Goal: Task Accomplishment & Management: Manage account settings

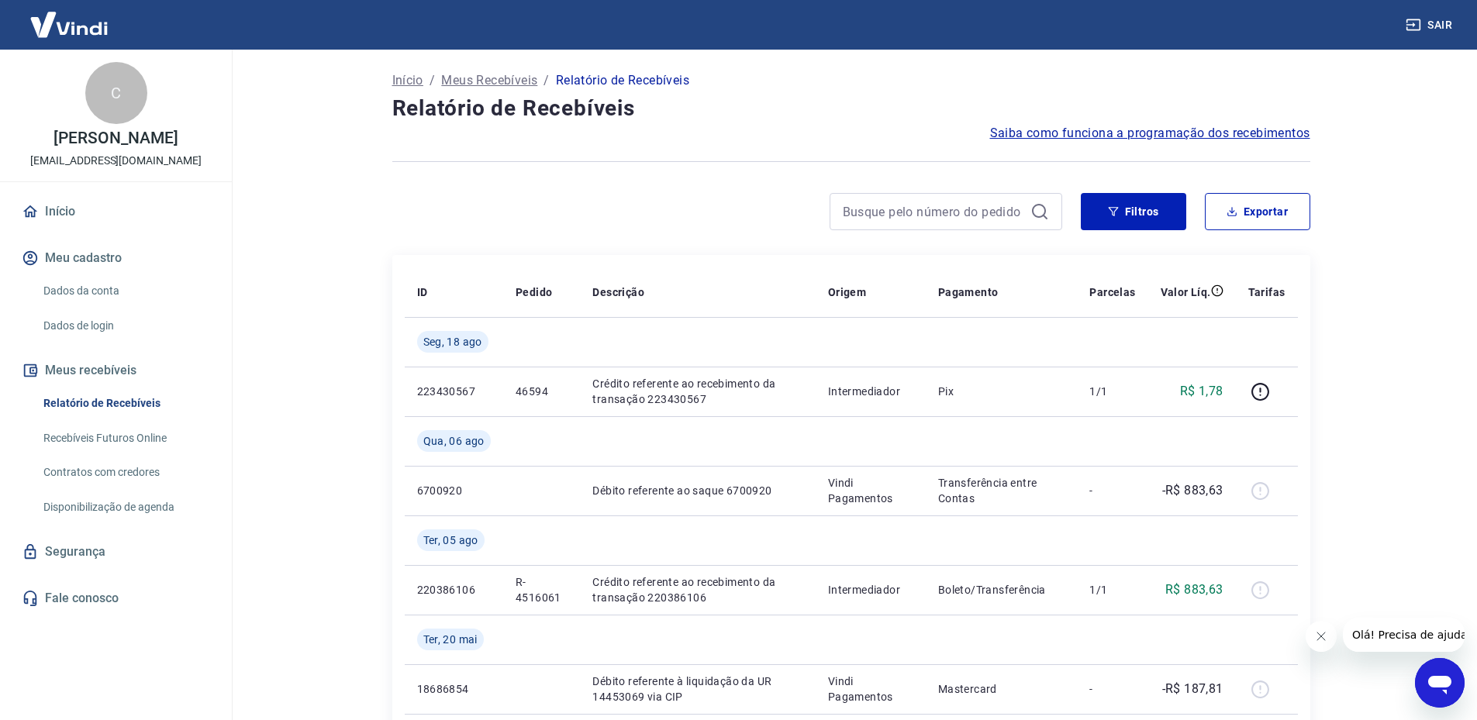
scroll to position [155, 0]
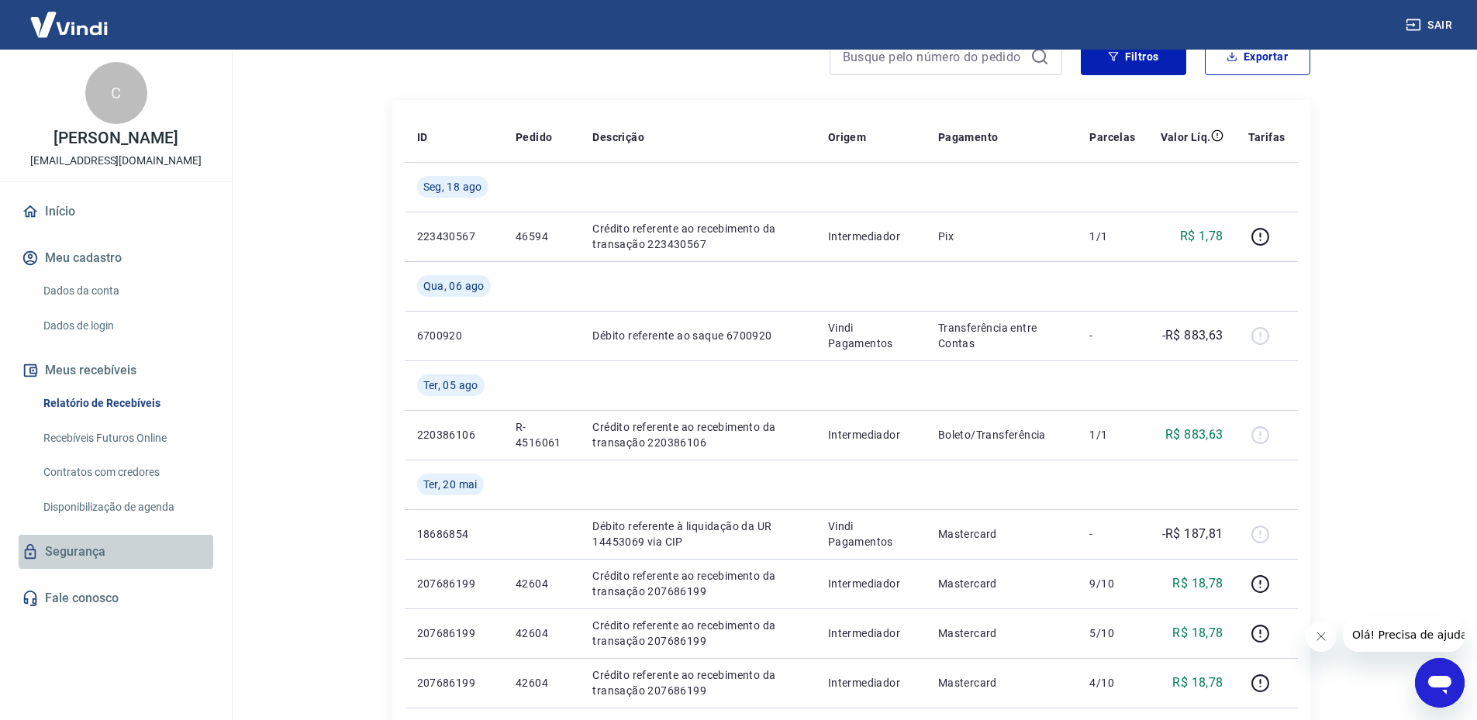
click at [117, 557] on link "Segurança" at bounding box center [116, 552] width 195 height 34
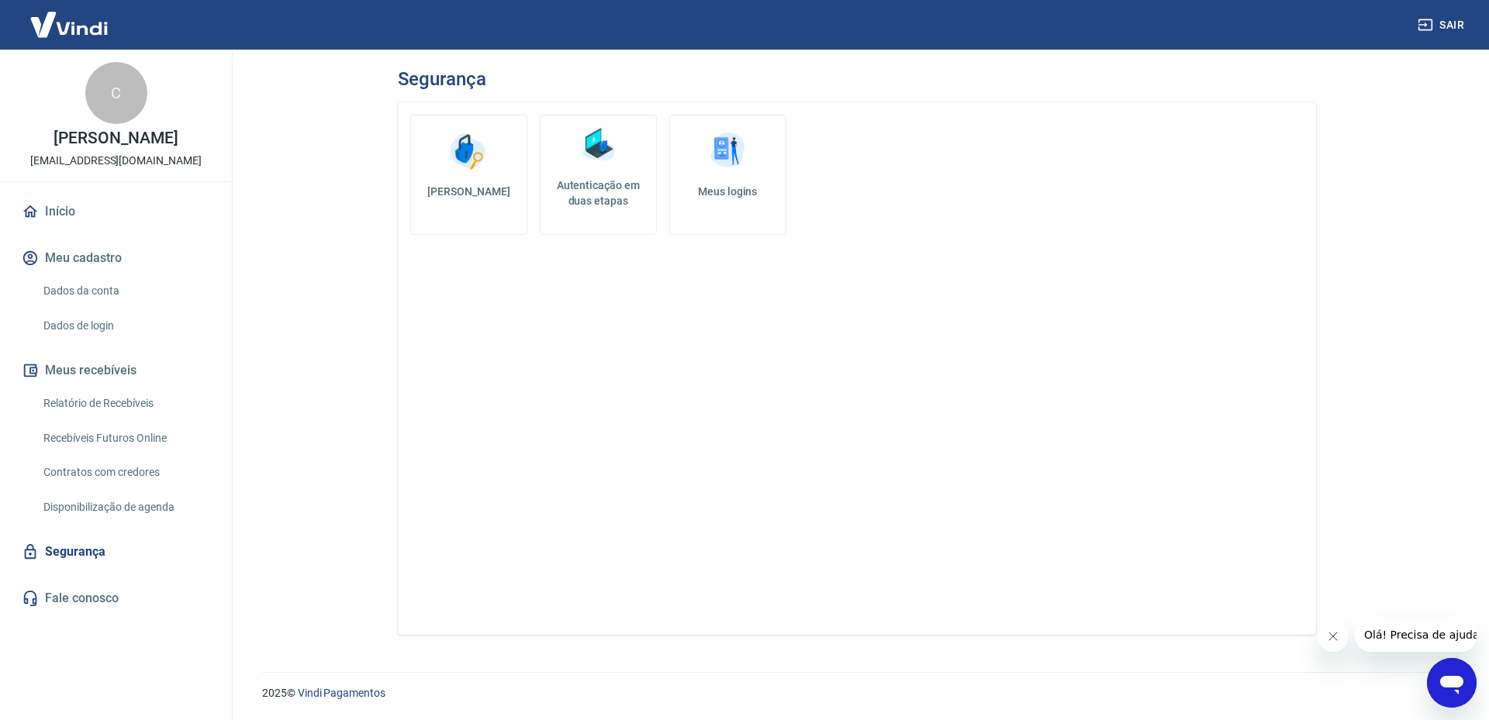
click at [102, 217] on link "Início" at bounding box center [116, 212] width 195 height 34
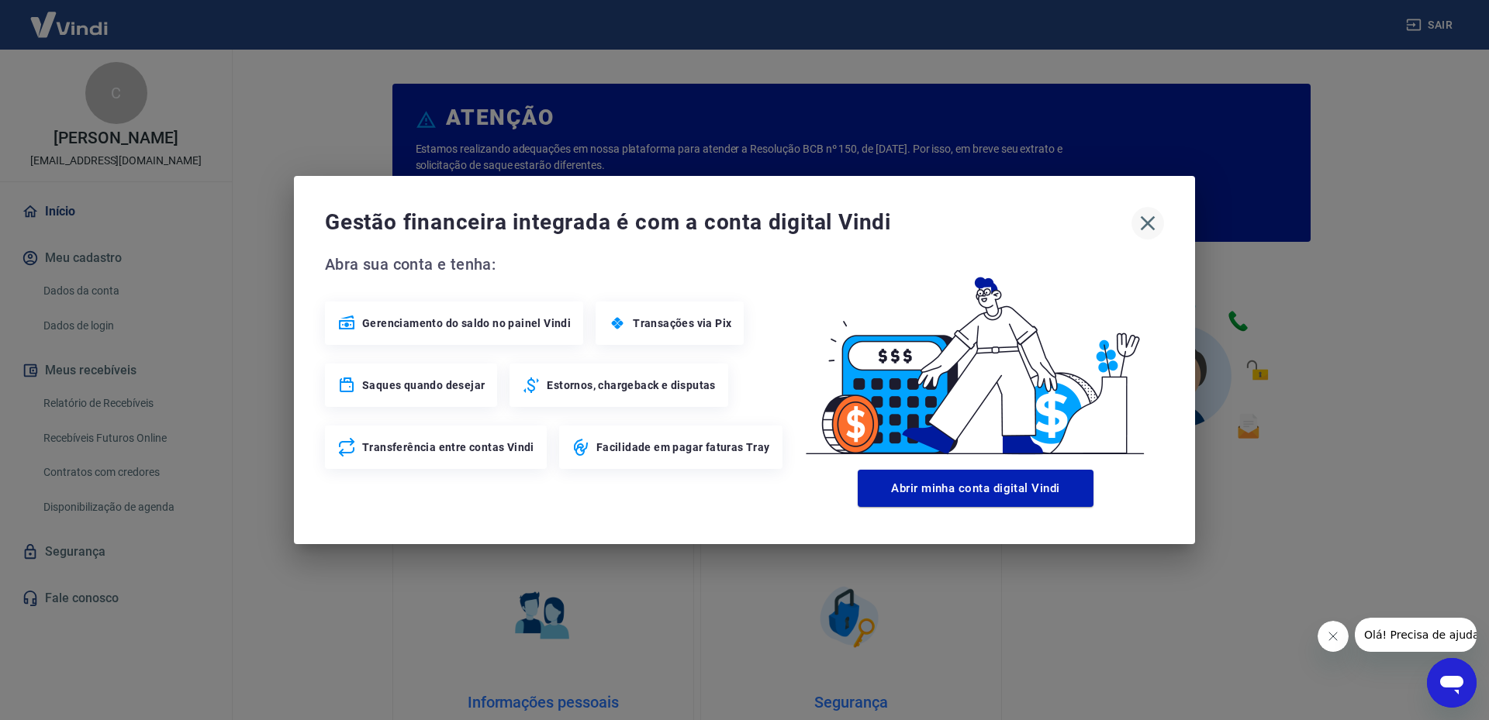
click at [1162, 225] on button "button" at bounding box center [1147, 223] width 33 height 33
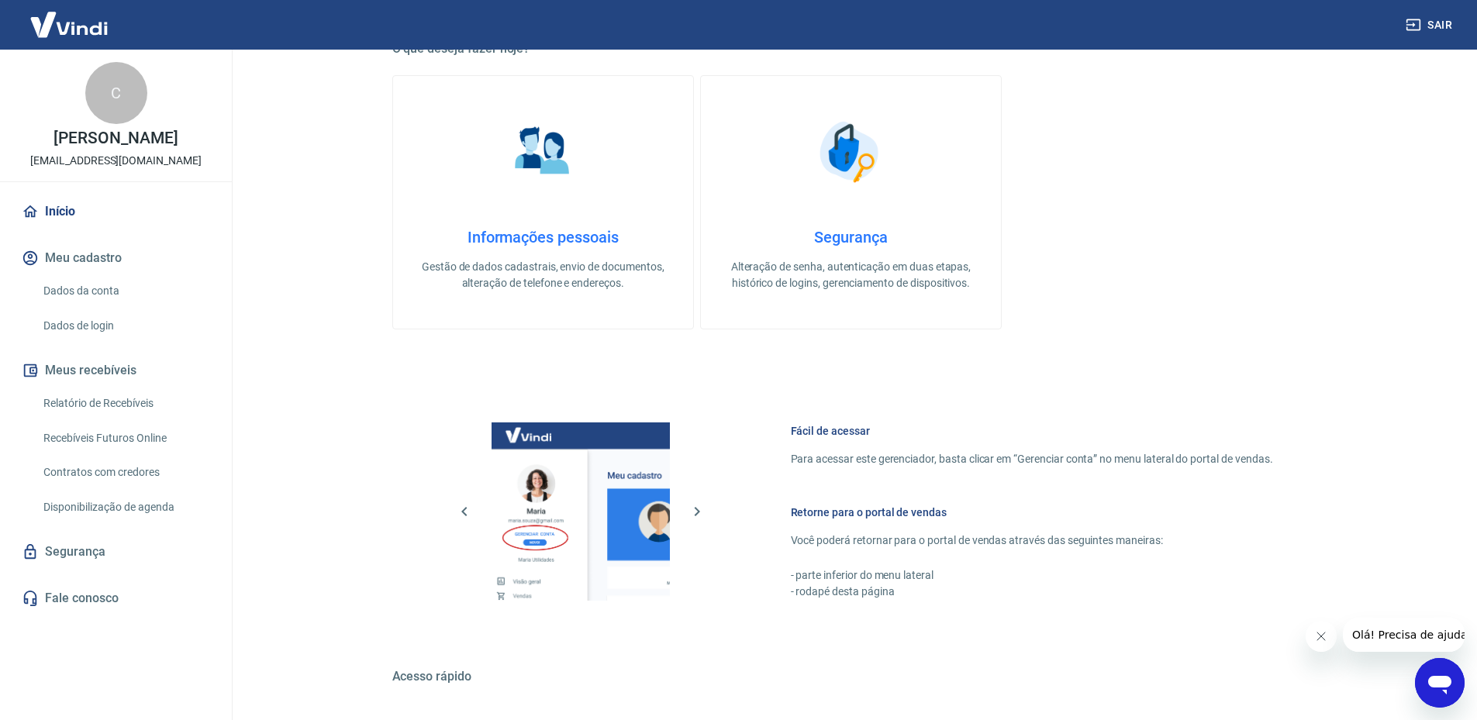
scroll to position [649, 0]
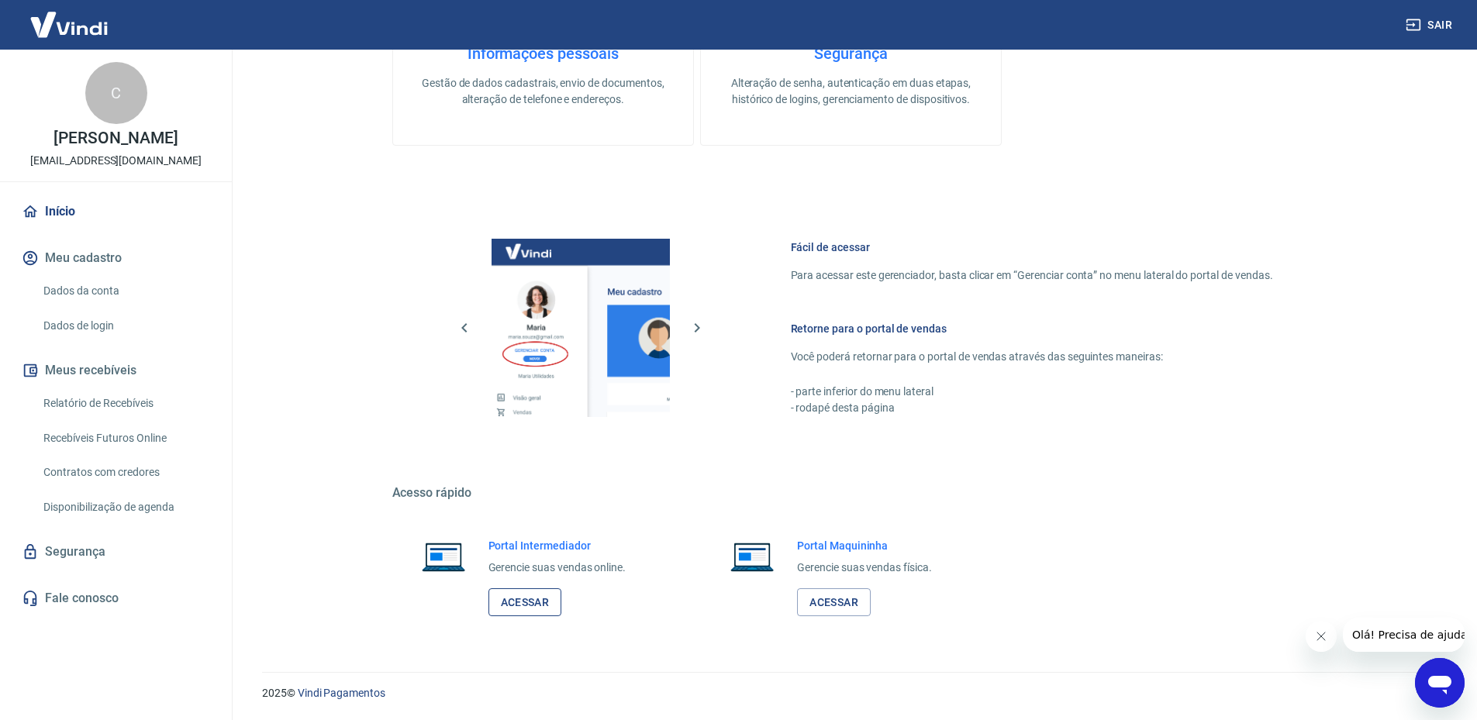
click at [546, 606] on link "Acessar" at bounding box center [526, 603] width 74 height 29
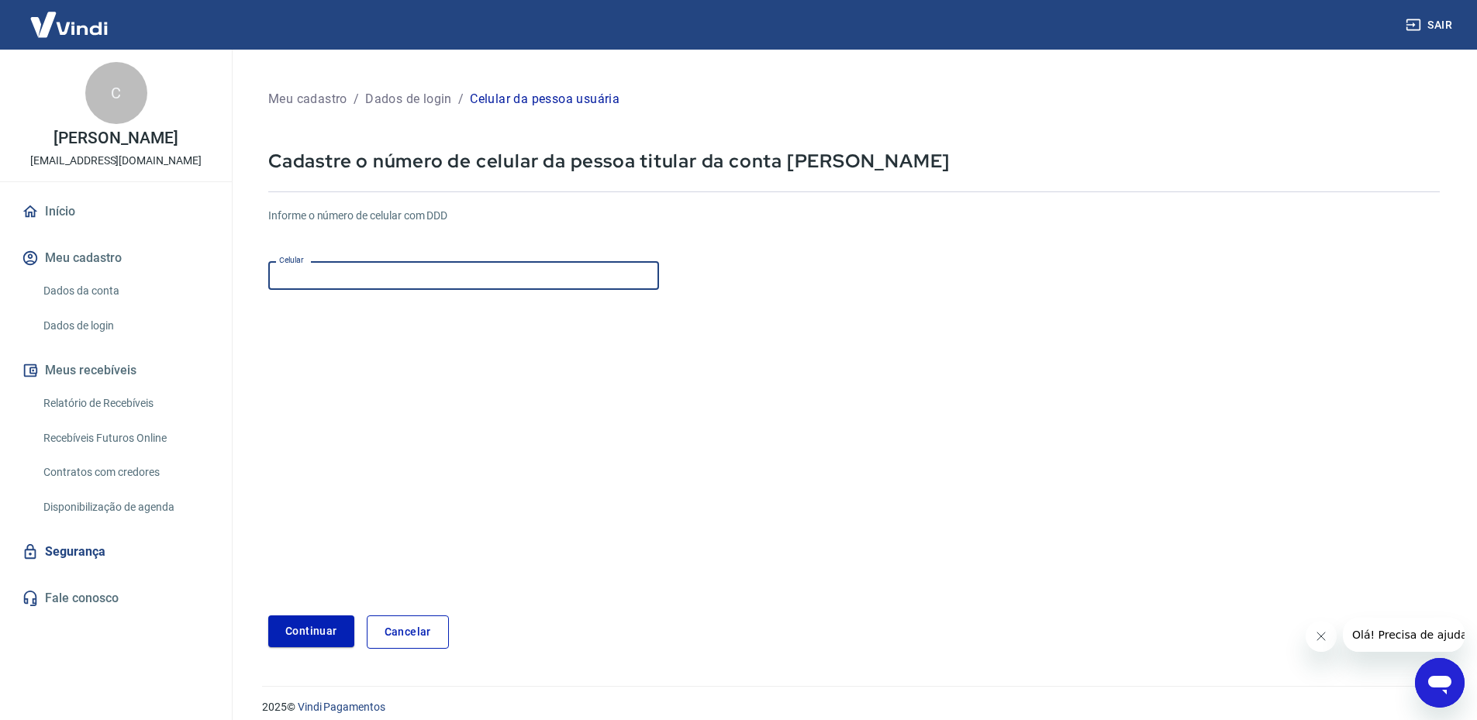
click at [414, 267] on input "Celular" at bounding box center [463, 275] width 391 height 29
type input "(11) 94536-9020"
click at [319, 632] on button "Continuar" at bounding box center [311, 632] width 86 height 32
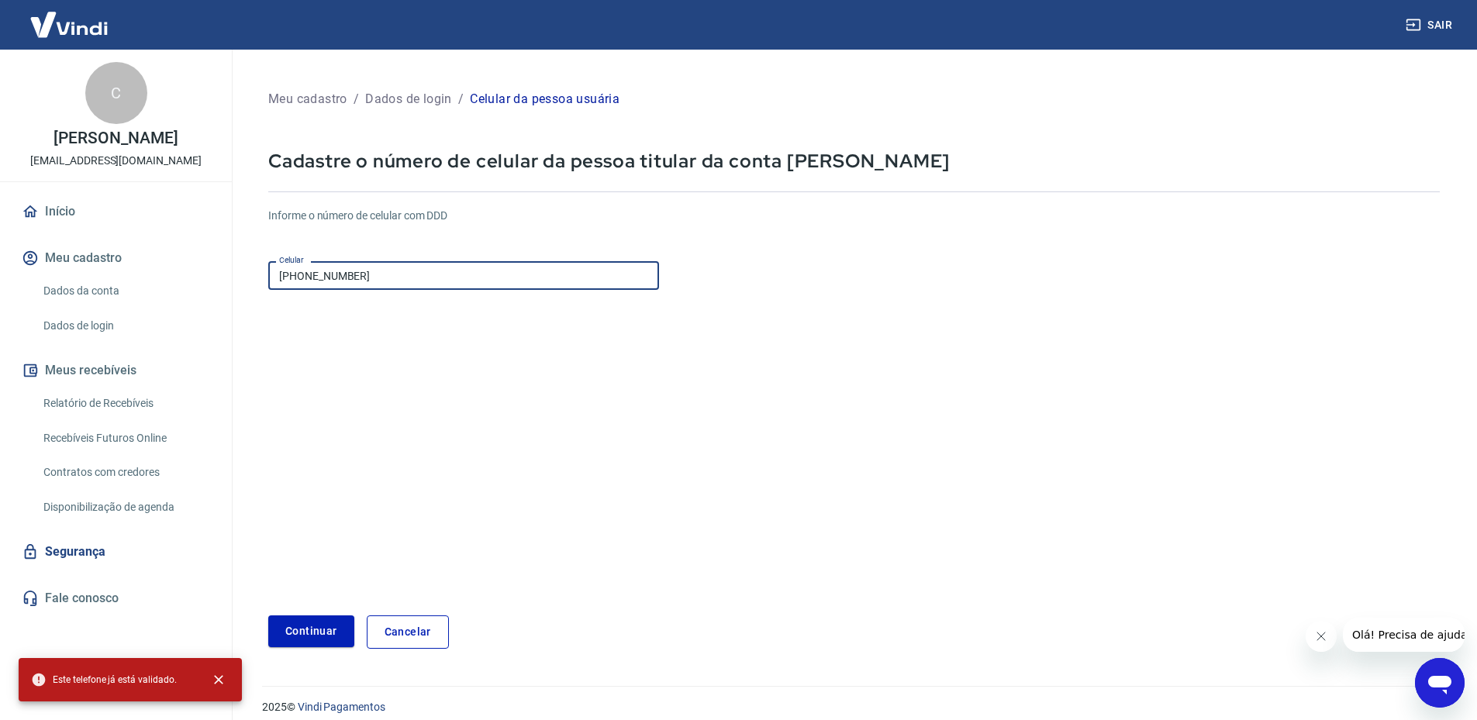
drag, startPoint x: 482, startPoint y: 271, endPoint x: 539, endPoint y: 354, distance: 101.5
click at [177, 271] on div "Sair C CARLA YOKOTA car.yokota@gmail.com Início Meu cadastro Dados da conta Dad…" at bounding box center [738, 360] width 1477 height 720
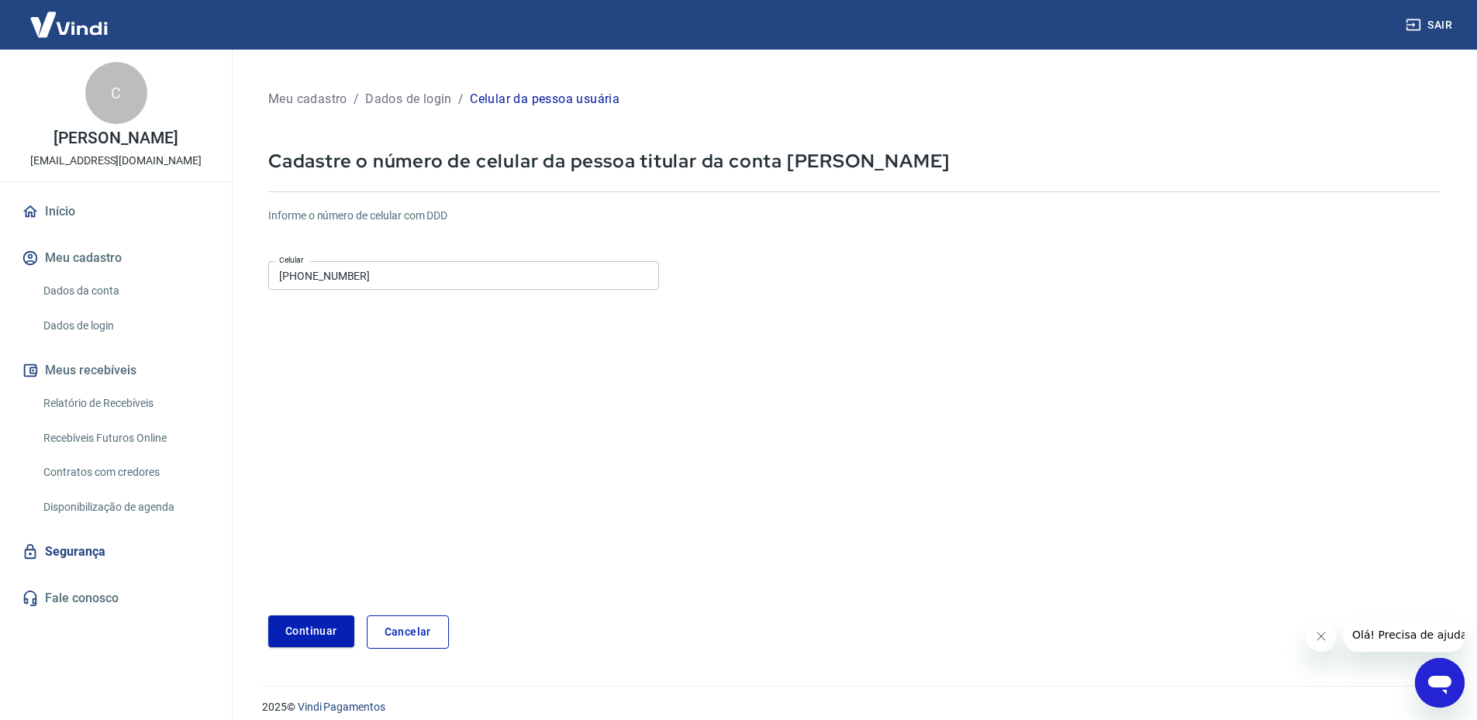
drag, startPoint x: 532, startPoint y: 403, endPoint x: 323, endPoint y: 362, distance: 212.6
click at [531, 403] on form "Informe o número de celular com DDD Celular (11) 94536-9020 Celular Continuar C…" at bounding box center [854, 422] width 1172 height 454
click at [426, 631] on link "Cancelar" at bounding box center [408, 632] width 82 height 33
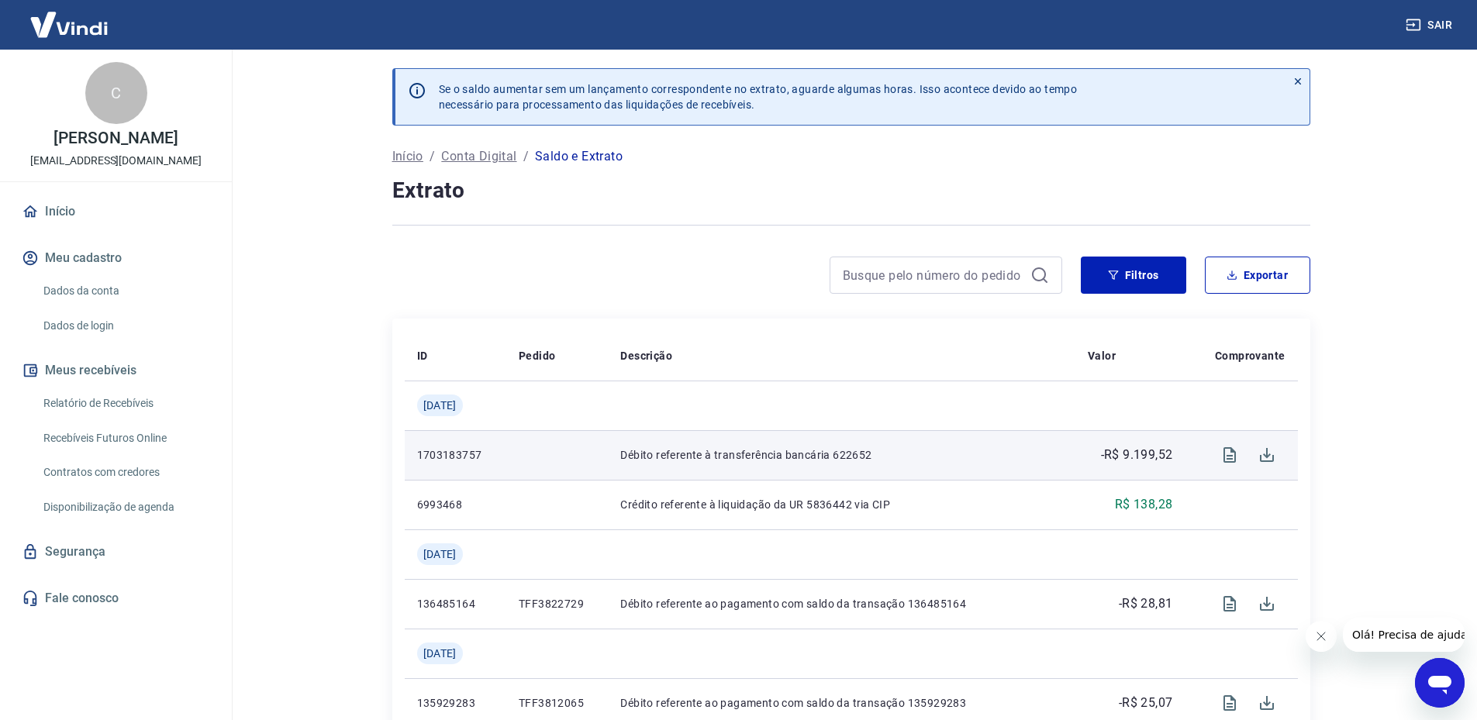
scroll to position [155, 0]
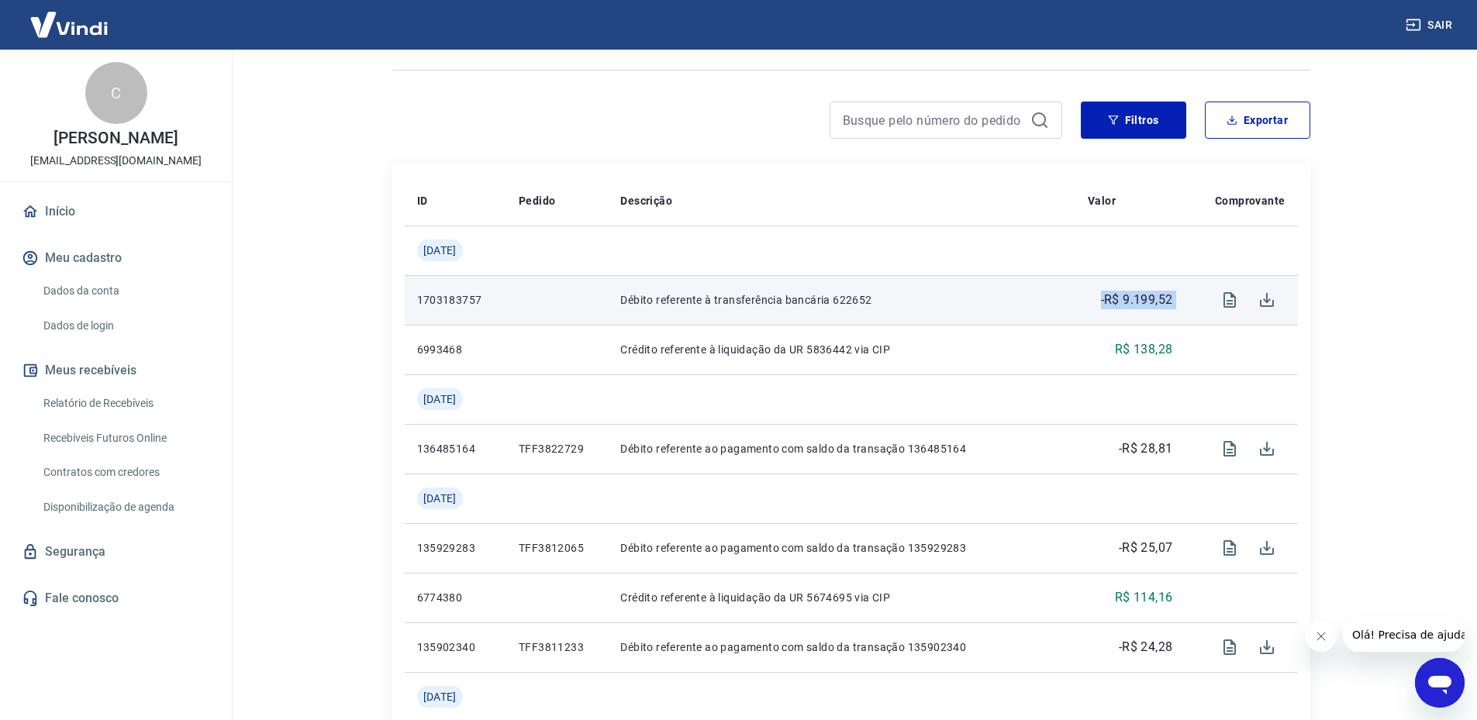
drag, startPoint x: 1089, startPoint y: 299, endPoint x: 1204, endPoint y: 302, distance: 114.8
click at [1204, 302] on tr "1703183757 Débito referente à transferência bancária 622652 -R$ 9.199,52" at bounding box center [851, 300] width 893 height 50
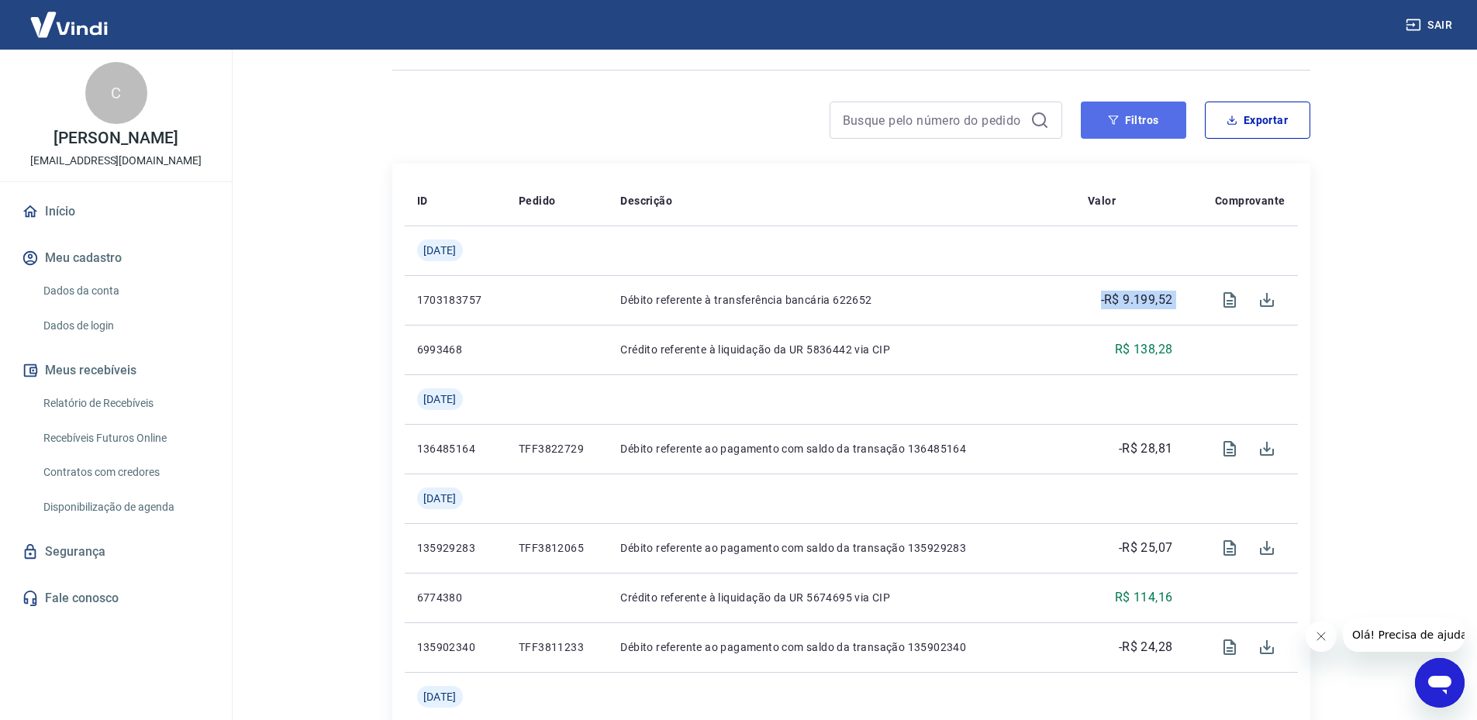
click at [1154, 128] on button "Filtros" at bounding box center [1133, 120] width 105 height 37
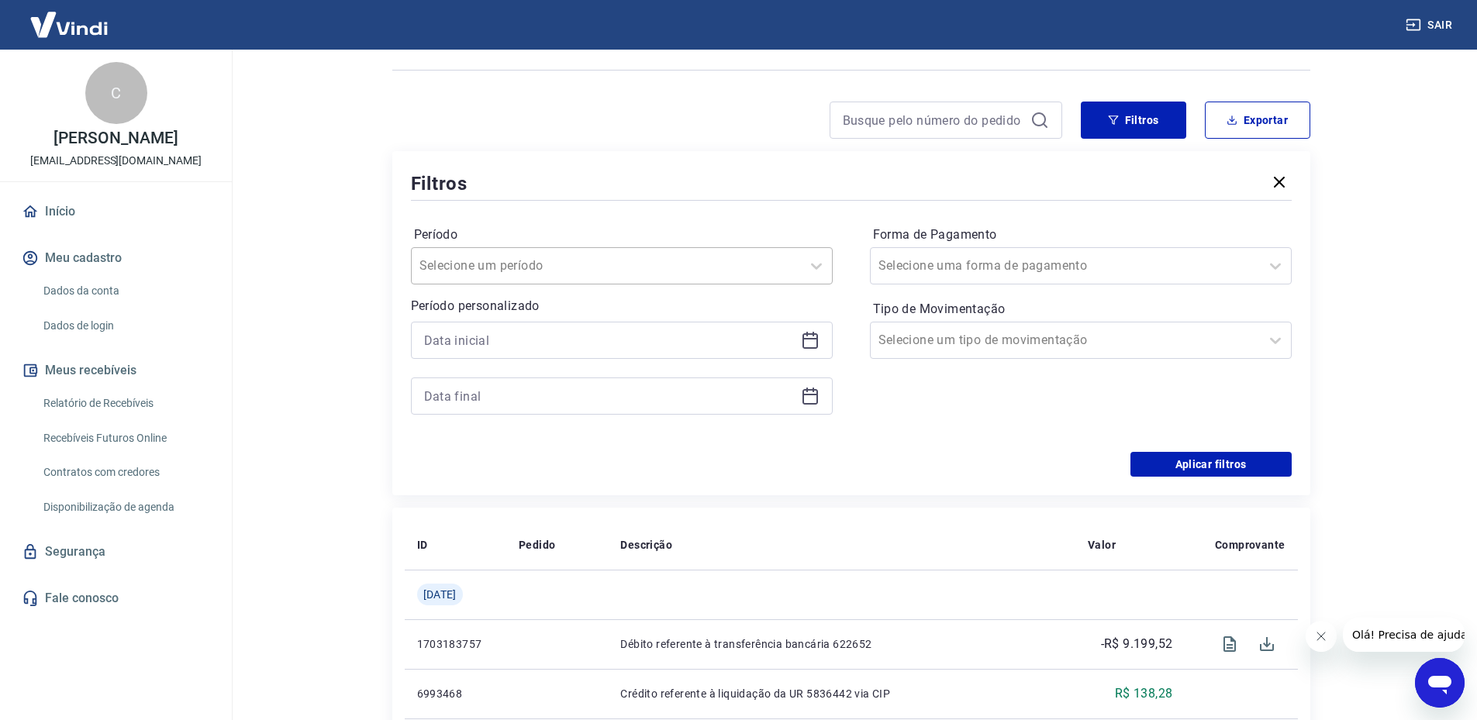
click at [540, 279] on div "Selecione um período" at bounding box center [606, 266] width 389 height 28
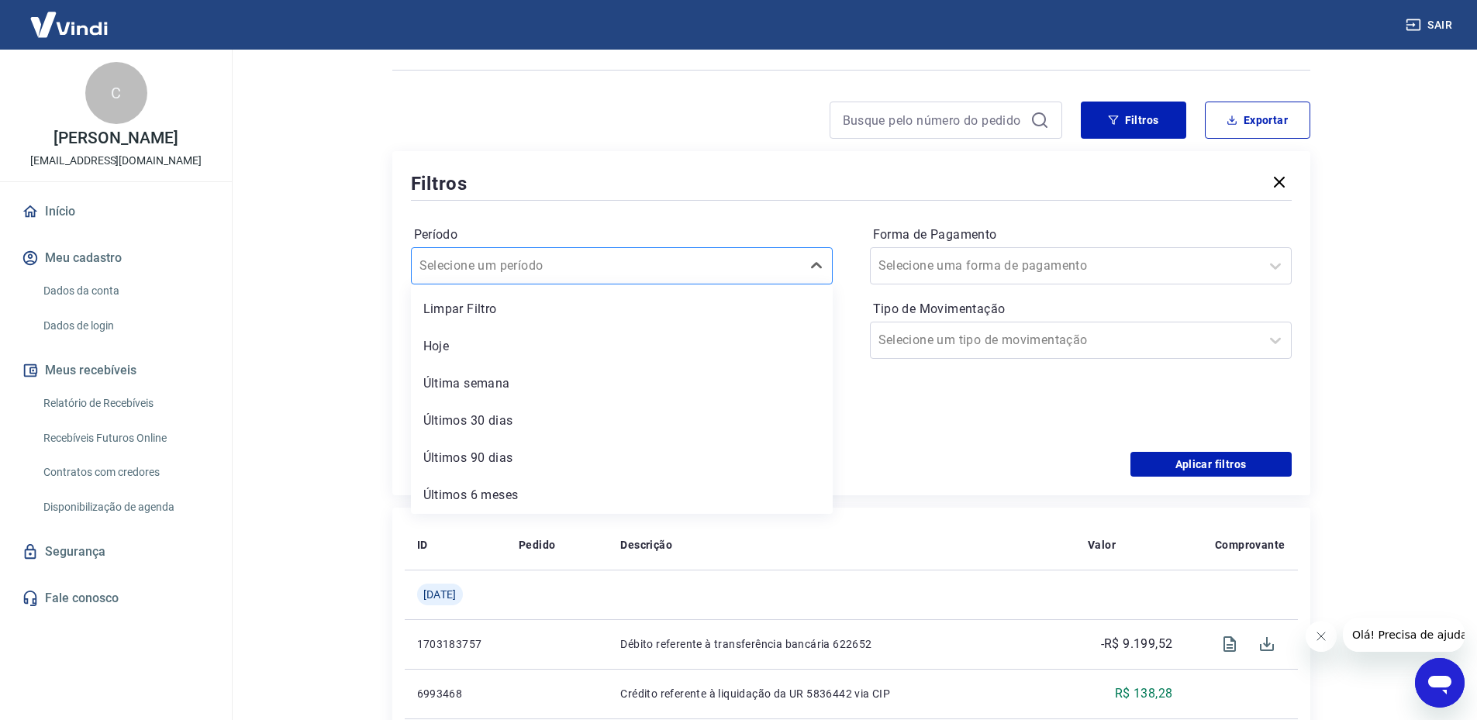
click at [536, 270] on input "Período" at bounding box center [498, 266] width 157 height 19
click at [652, 232] on label "Período" at bounding box center [622, 235] width 416 height 19
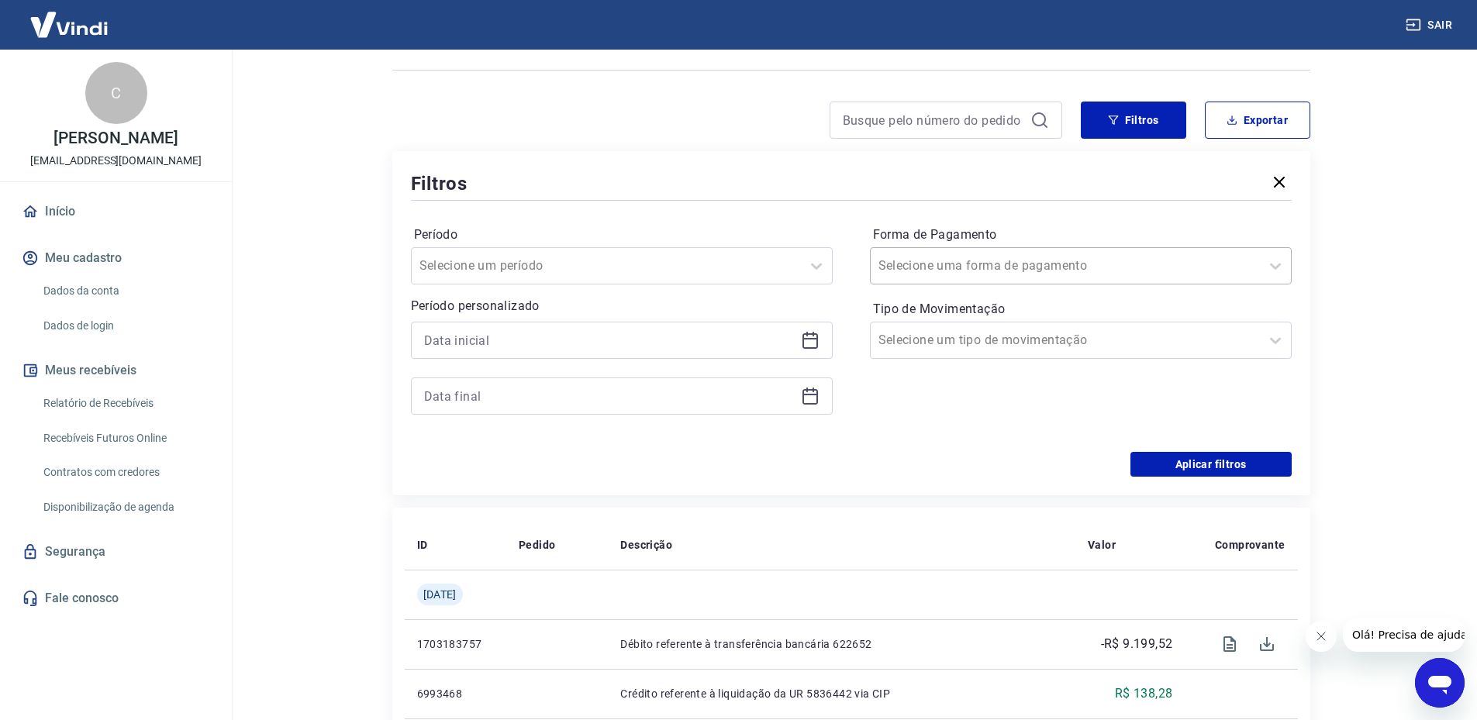
click at [967, 261] on input "Forma de Pagamento" at bounding box center [957, 266] width 157 height 19
click at [933, 223] on div "Forma de Pagamento Selecione uma forma de pagamento" at bounding box center [1081, 254] width 422 height 62
drag, startPoint x: 1362, startPoint y: 261, endPoint x: 1290, endPoint y: 192, distance: 100.4
click at [1355, 253] on main "Se o saldo aumentar sem um lançamento correspondente no extrato, aguarde alguma…" at bounding box center [851, 230] width 1252 height 671
click at [1288, 188] on icon "button" at bounding box center [1279, 182] width 19 height 19
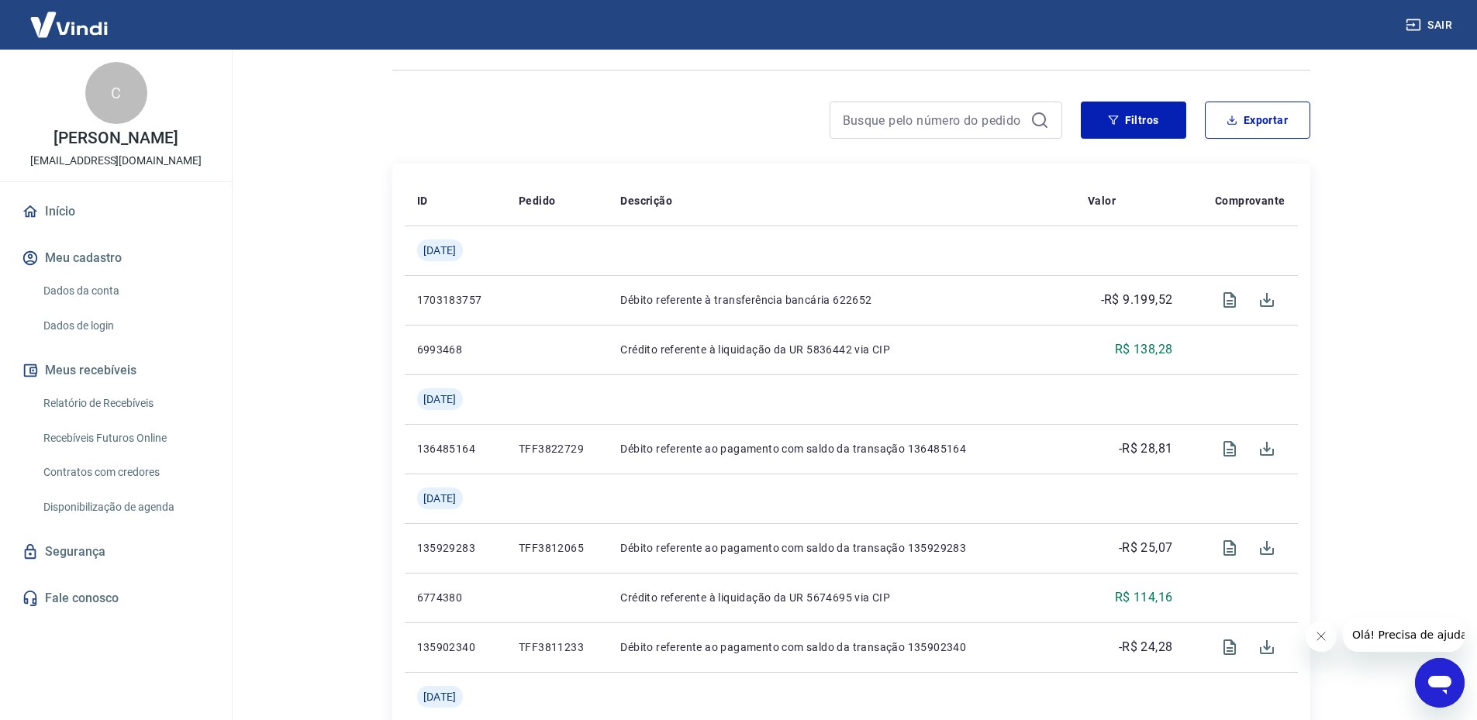
click at [1002, 105] on div at bounding box center [946, 120] width 233 height 37
click at [1126, 122] on button "Filtros" at bounding box center [1133, 120] width 105 height 37
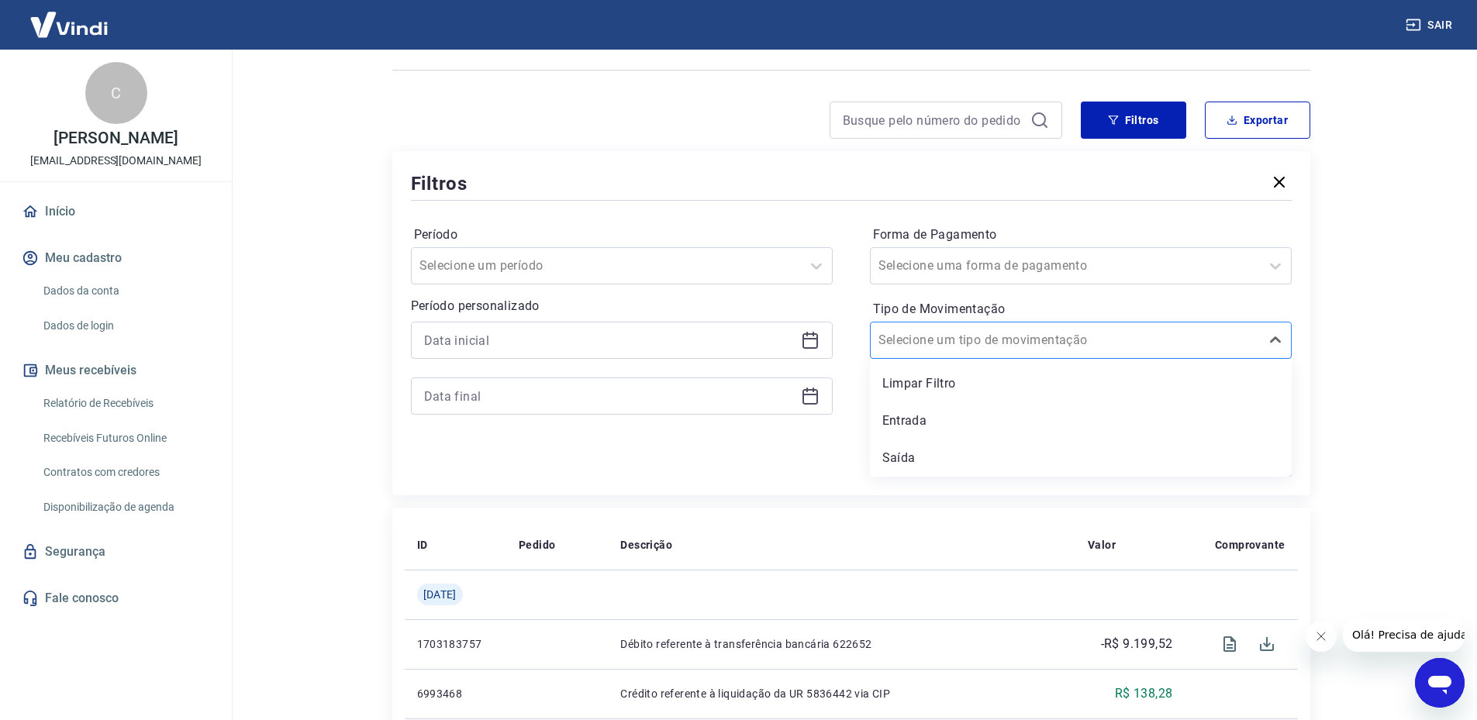
click at [950, 340] on input "Tipo de Movimentação" at bounding box center [957, 340] width 157 height 19
click at [932, 428] on div "Entrada" at bounding box center [1081, 421] width 422 height 31
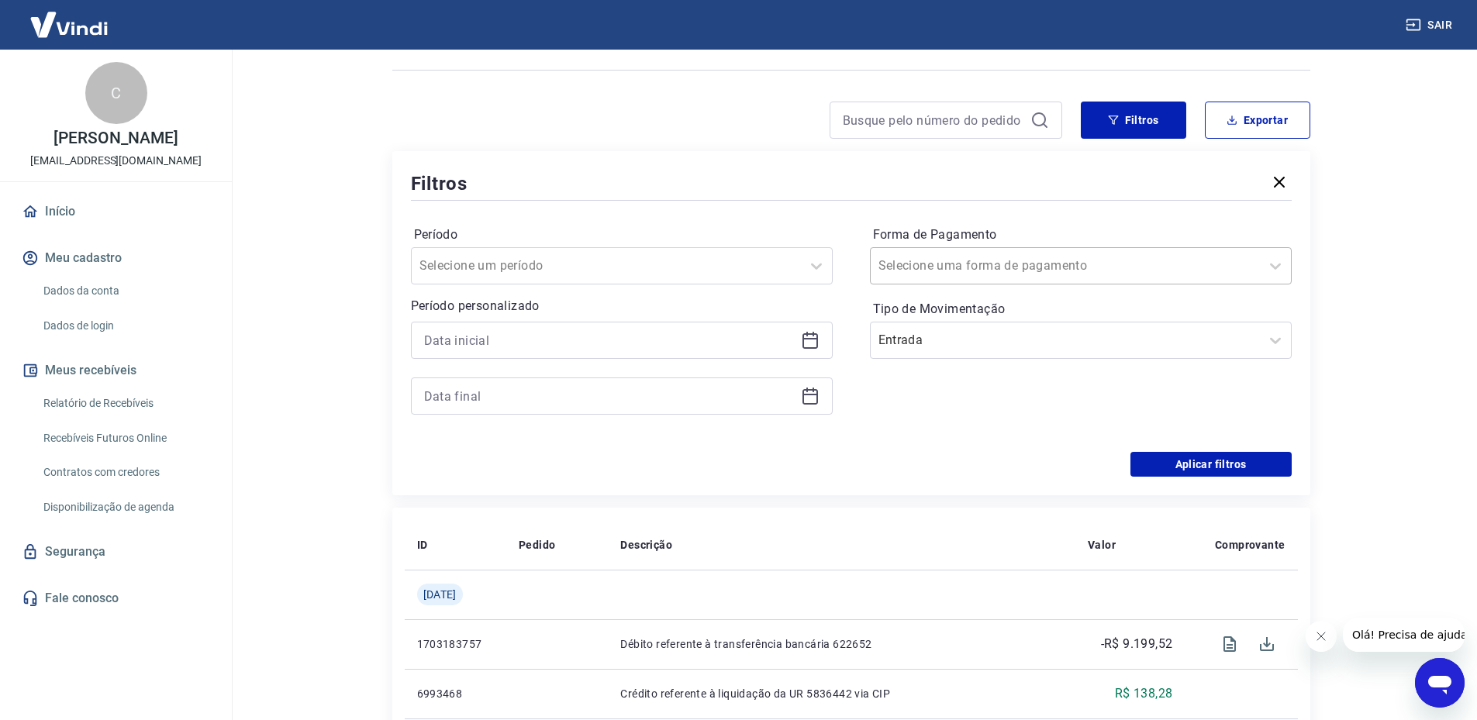
click at [961, 268] on input "Forma de Pagamento" at bounding box center [957, 266] width 157 height 19
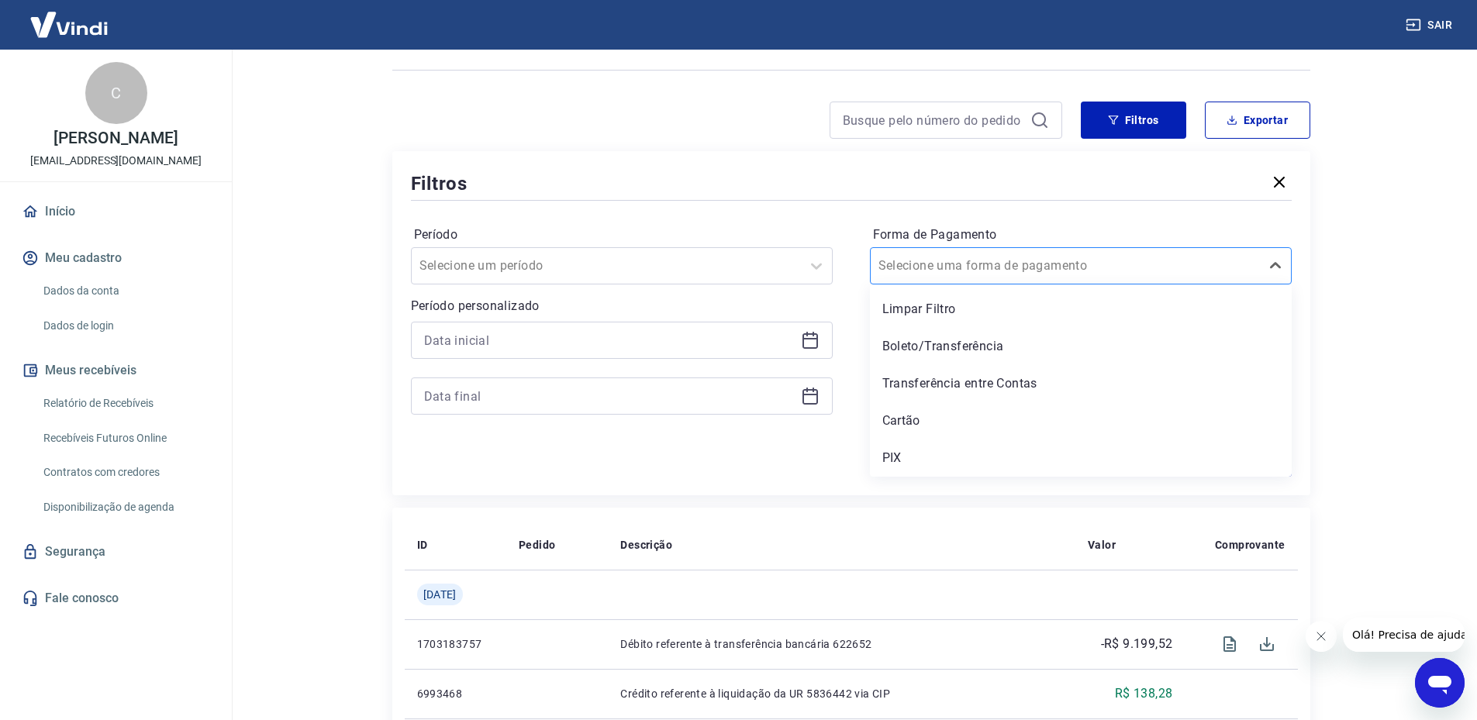
click at [959, 267] on input "Forma de Pagamento" at bounding box center [957, 266] width 157 height 19
drag, startPoint x: 558, startPoint y: 458, endPoint x: 799, endPoint y: 483, distance: 243.3
click at [561, 458] on div "Aplicar filtros" at bounding box center [851, 464] width 881 height 25
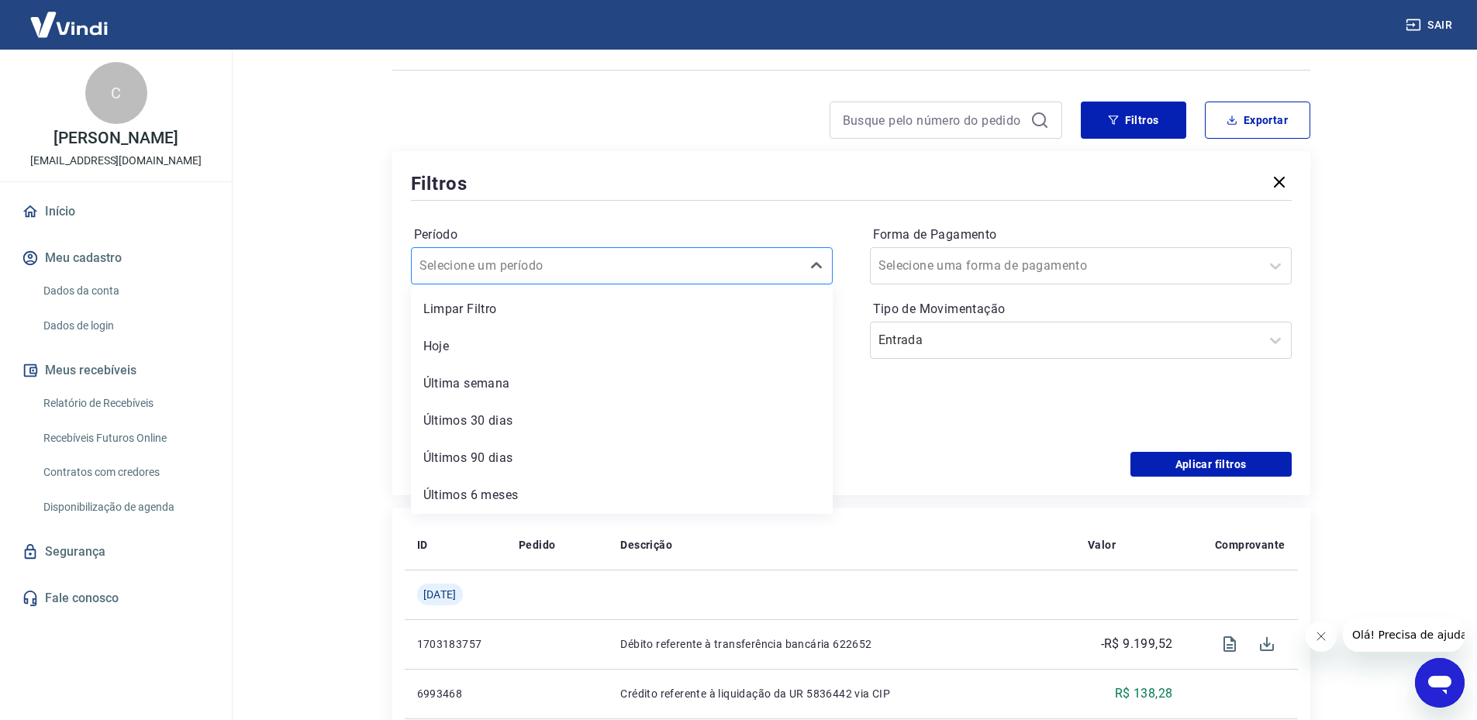
click at [575, 275] on div at bounding box center [607, 266] width 374 height 22
click at [551, 493] on div "Últimos 6 meses" at bounding box center [622, 495] width 422 height 31
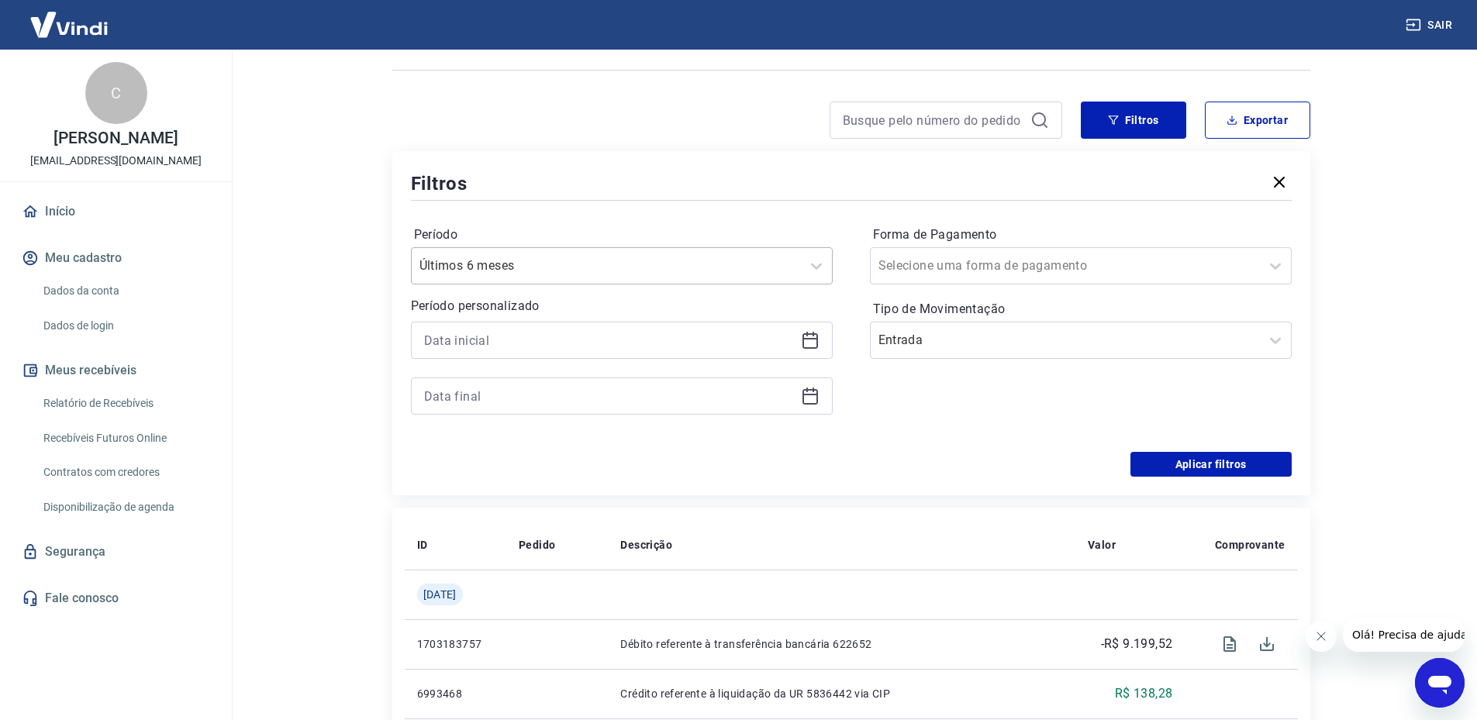
click at [508, 271] on input "Período" at bounding box center [498, 266] width 157 height 19
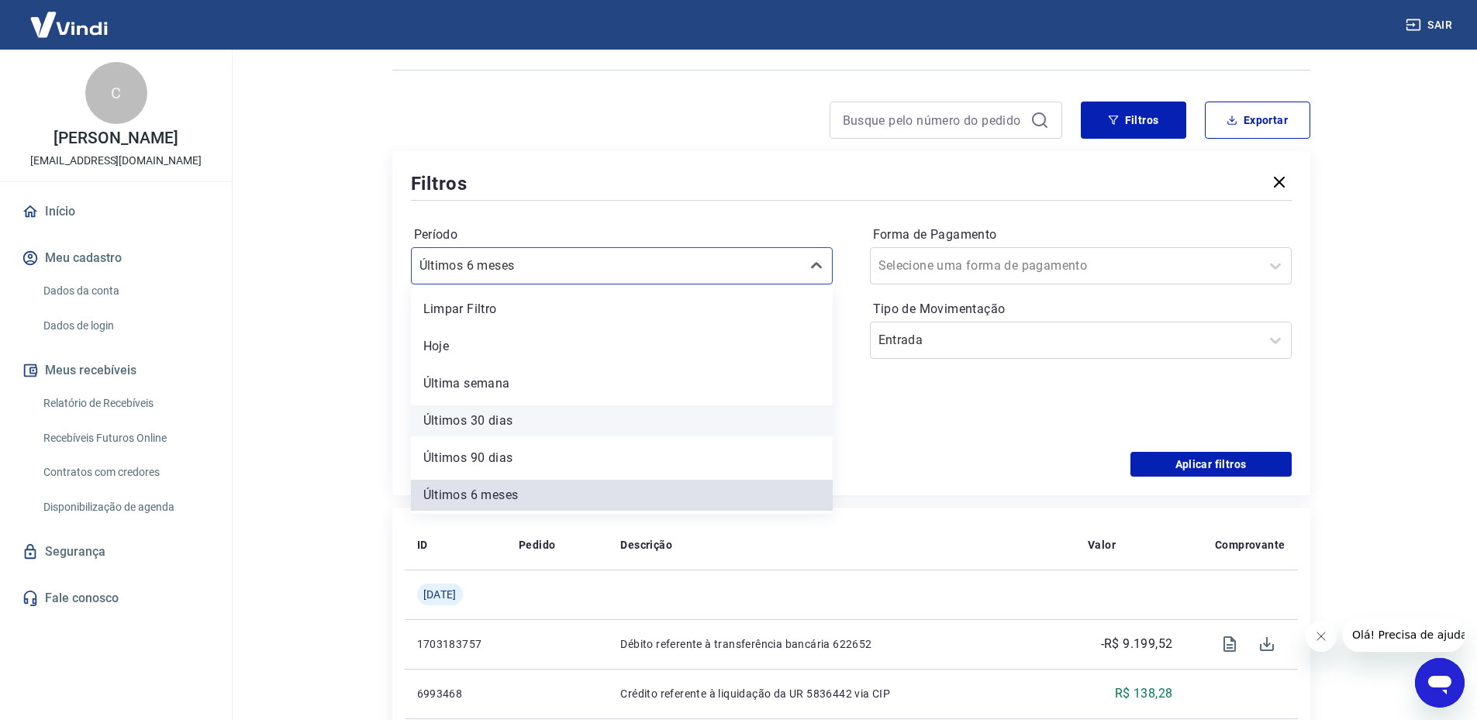
click at [517, 416] on div "Últimos 30 dias" at bounding box center [622, 421] width 422 height 31
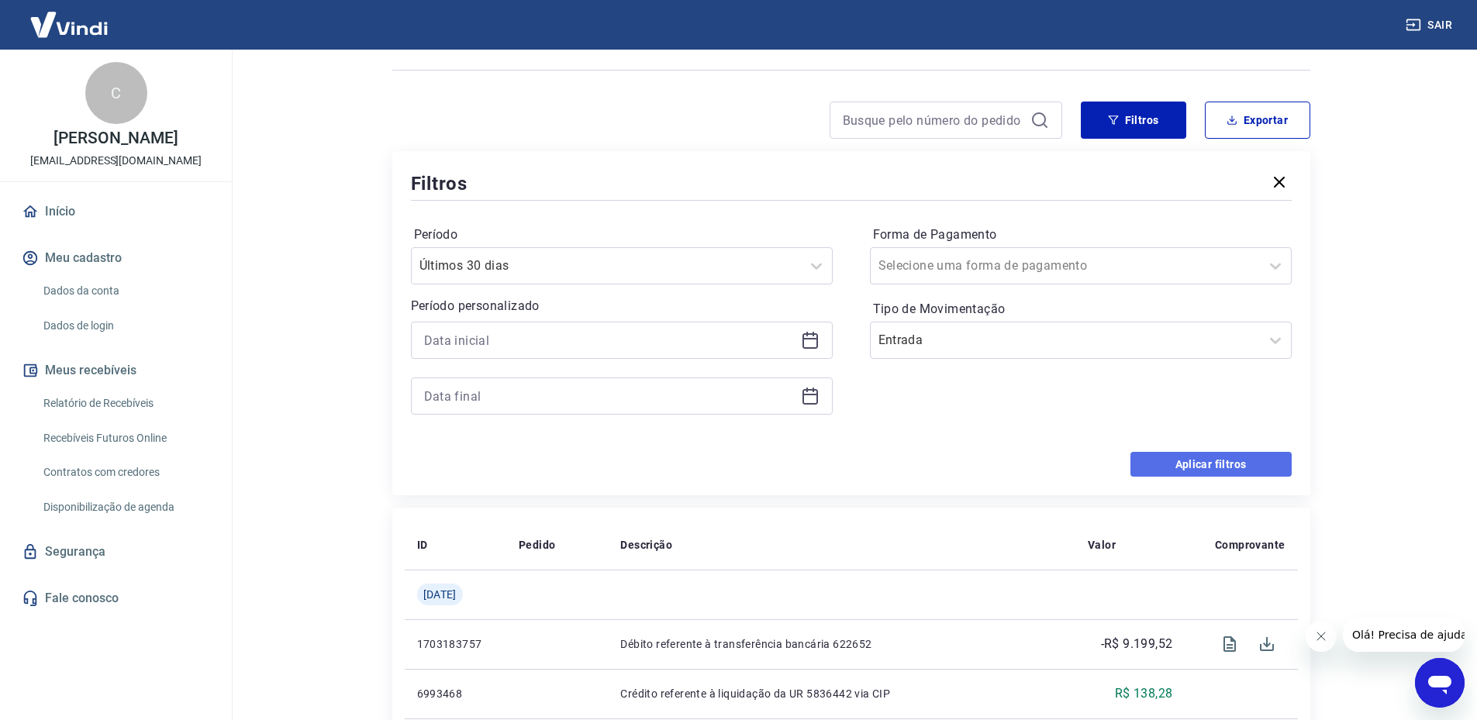
click at [1217, 454] on button "Aplicar filtros" at bounding box center [1211, 464] width 161 height 25
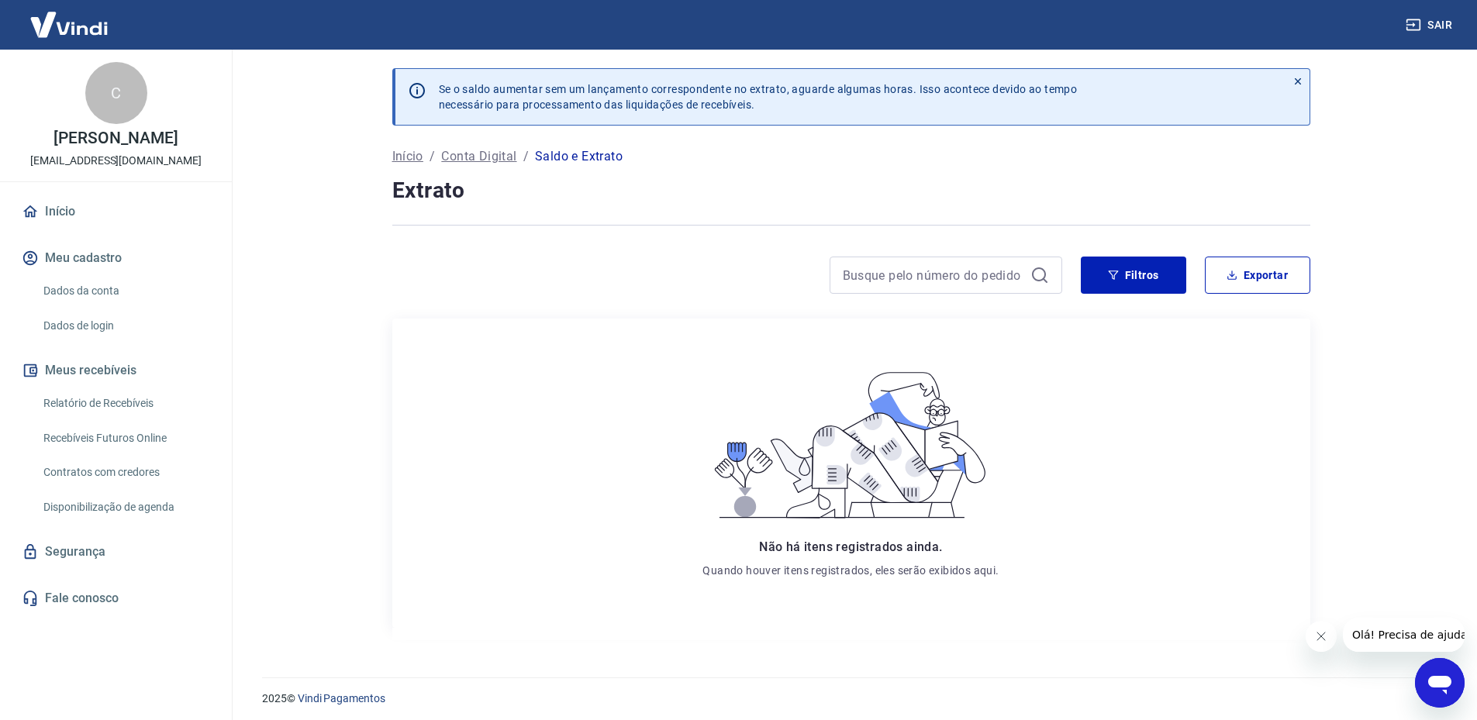
click at [1130, 250] on div "Se o saldo aumentar sem um lançamento correspondente no extrato, aguarde alguma…" at bounding box center [851, 354] width 955 height 609
drag, startPoint x: 1086, startPoint y: 200, endPoint x: 1058, endPoint y: 200, distance: 28.7
click at [1085, 200] on h4 "Extrato" at bounding box center [851, 190] width 918 height 31
click at [585, 199] on h4 "Extrato" at bounding box center [851, 190] width 918 height 31
click at [697, 209] on div at bounding box center [851, 225] width 918 height 38
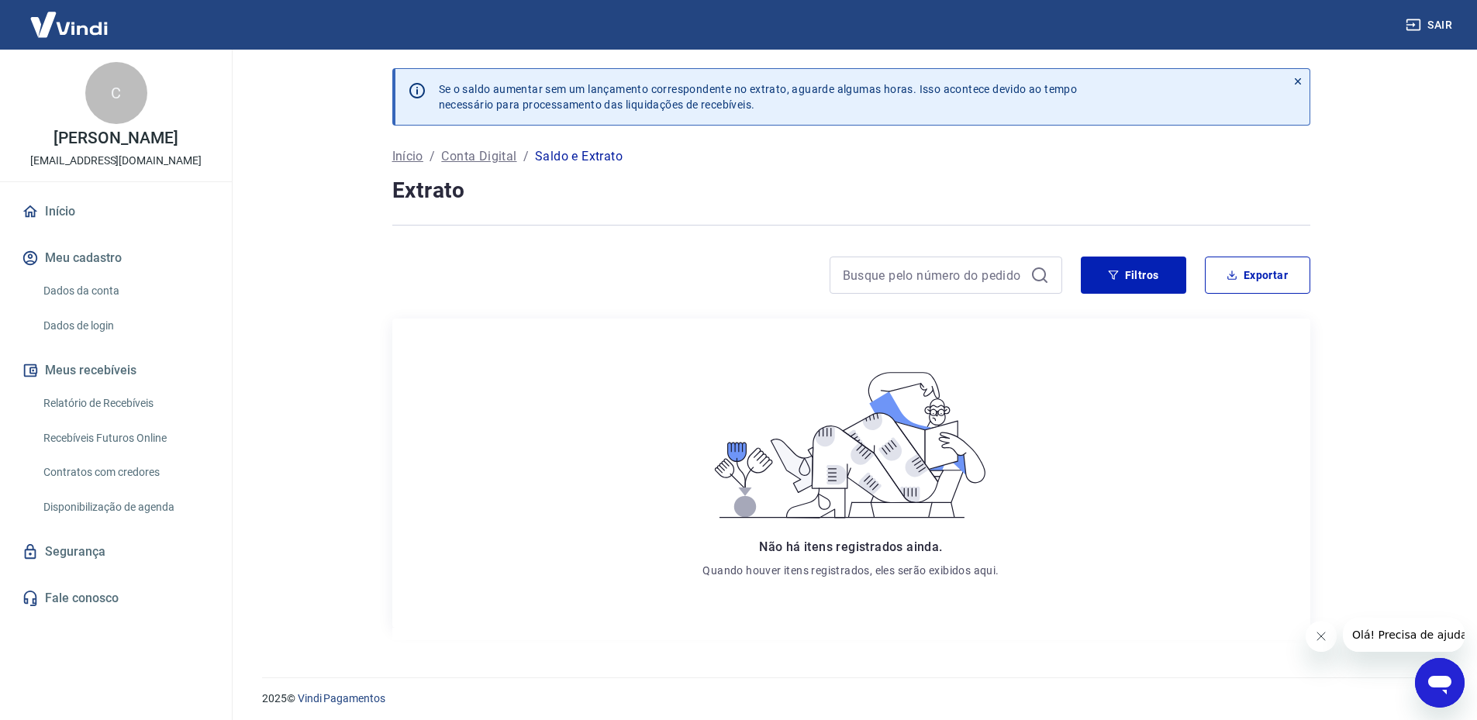
click at [1202, 203] on h4 "Extrato" at bounding box center [851, 190] width 918 height 31
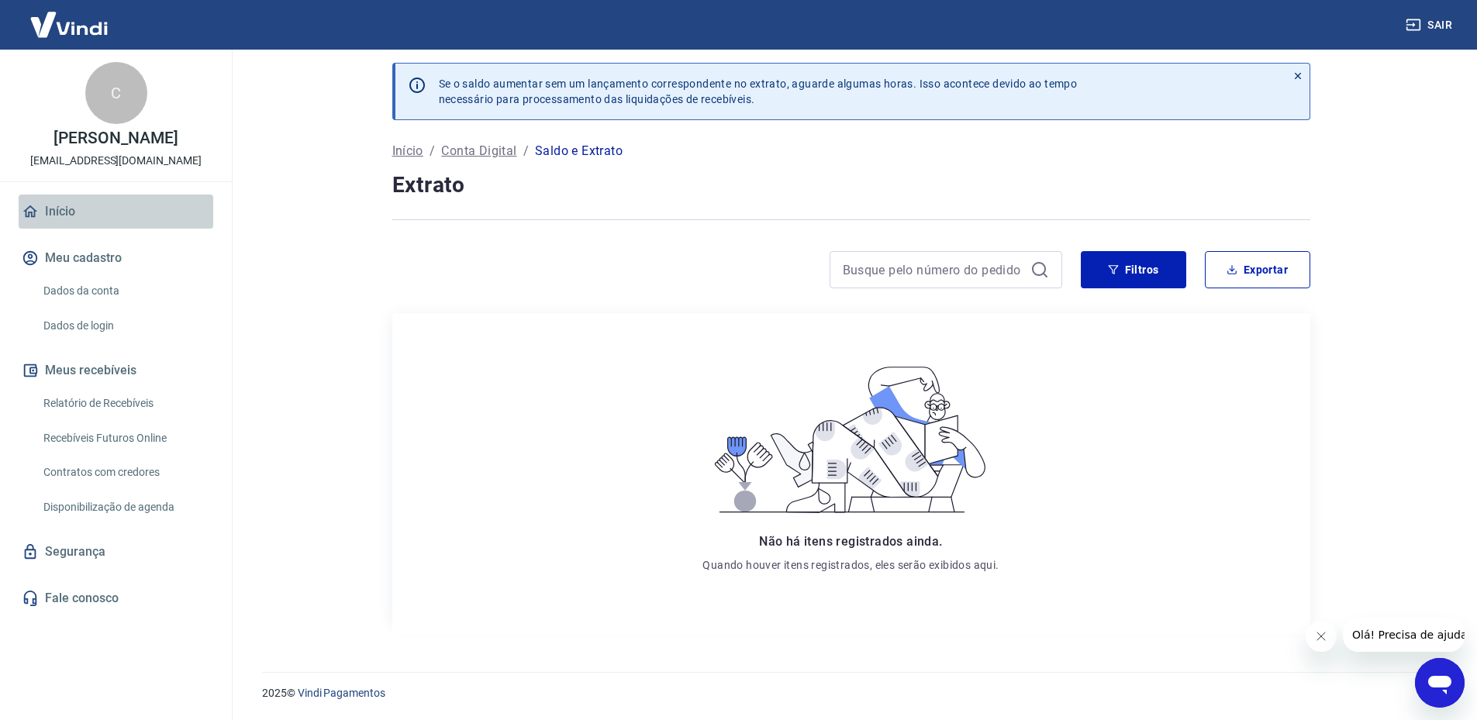
click at [71, 212] on link "Início" at bounding box center [116, 212] width 195 height 34
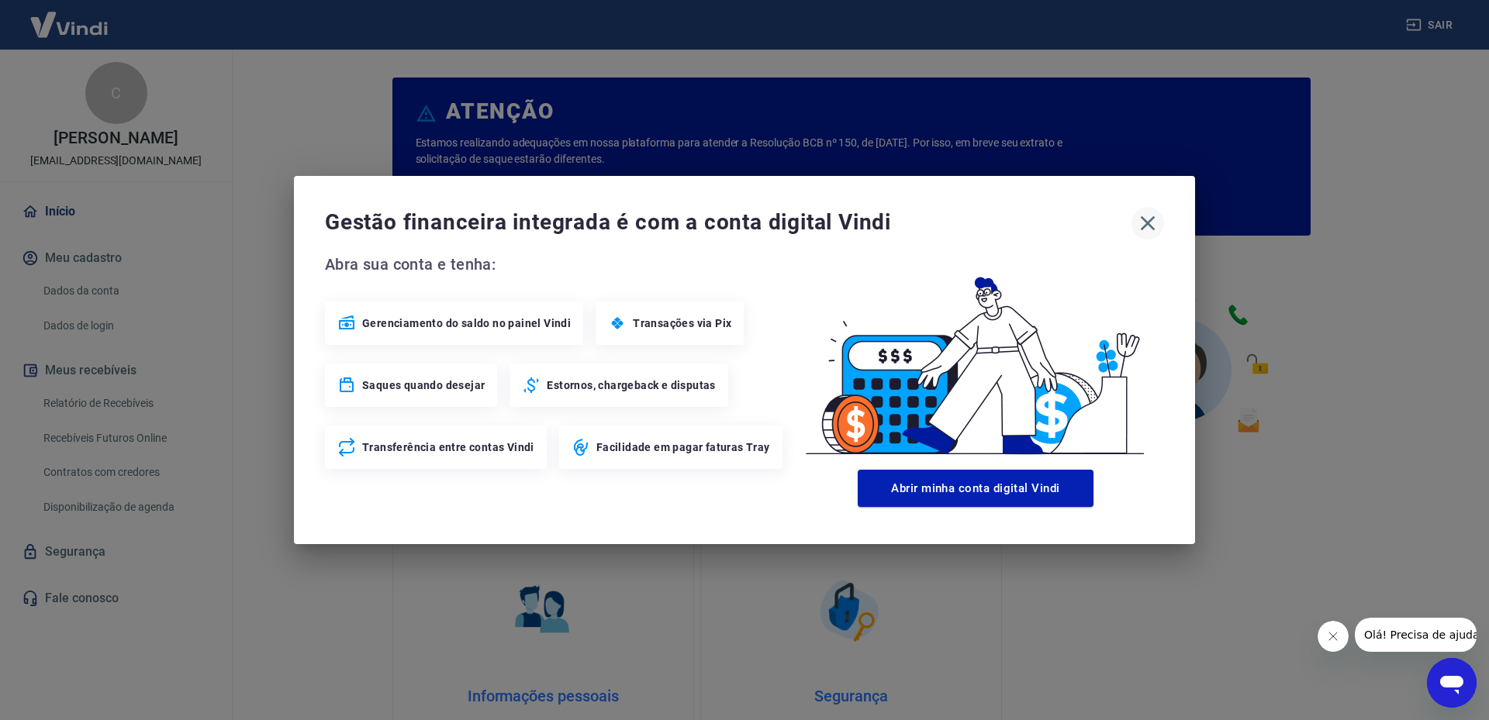
click at [1153, 215] on icon "button" at bounding box center [1147, 223] width 25 height 25
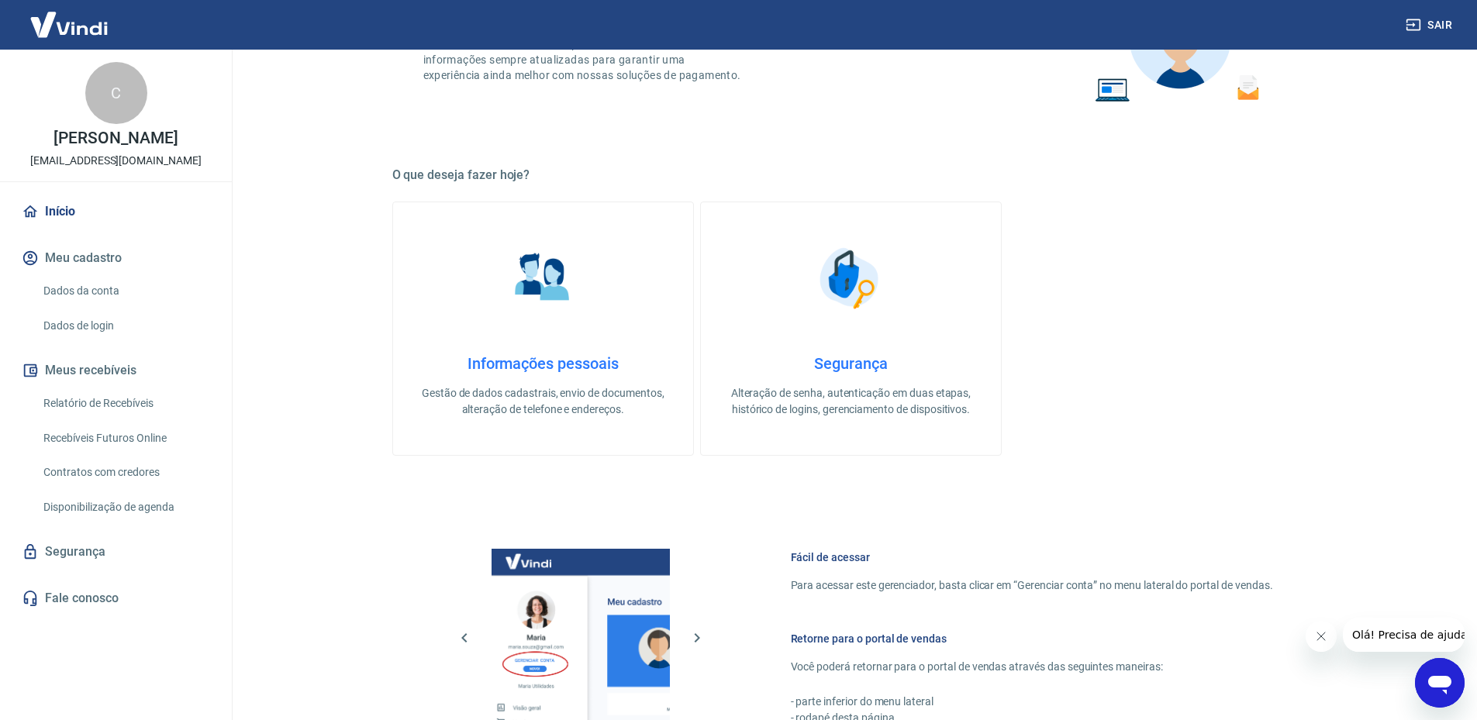
scroll to position [29, 0]
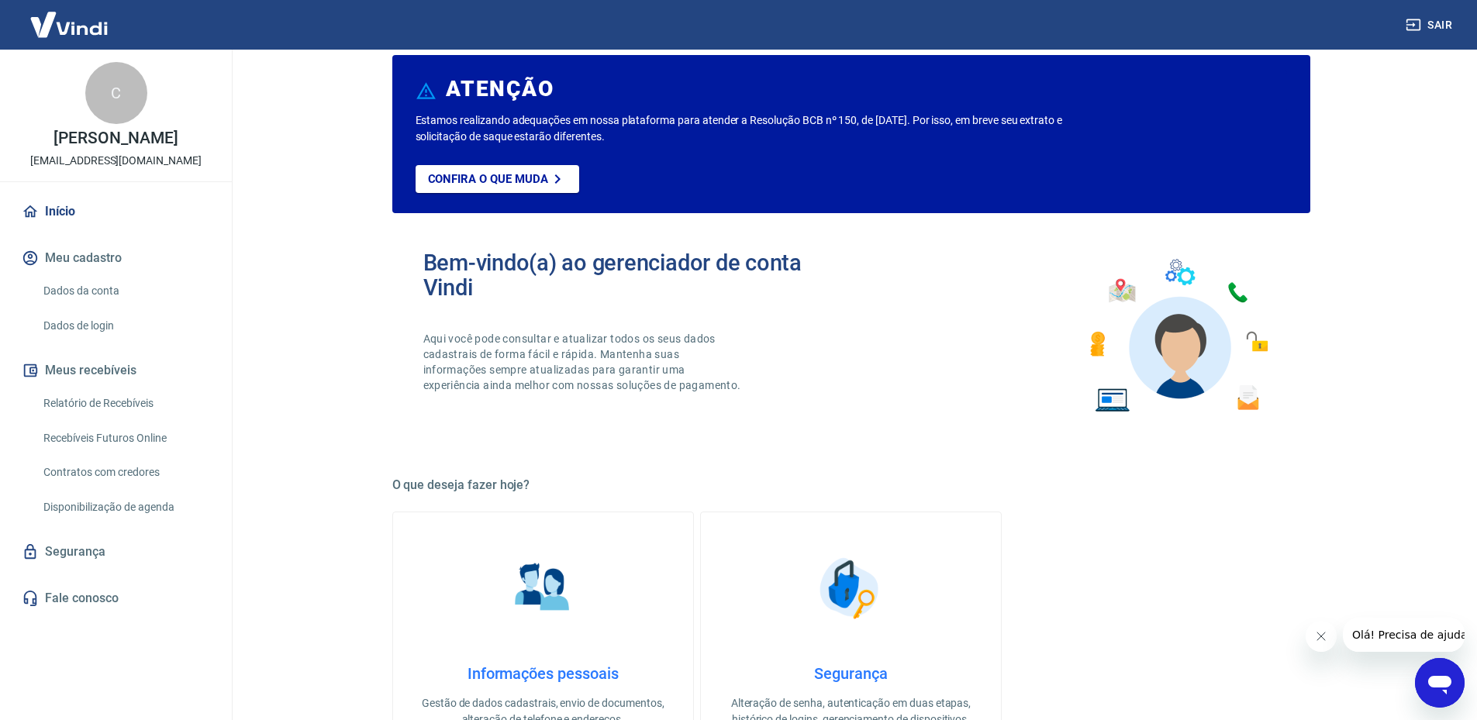
click at [120, 94] on div "C" at bounding box center [116, 93] width 62 height 62
click at [58, 29] on img at bounding box center [69, 24] width 101 height 47
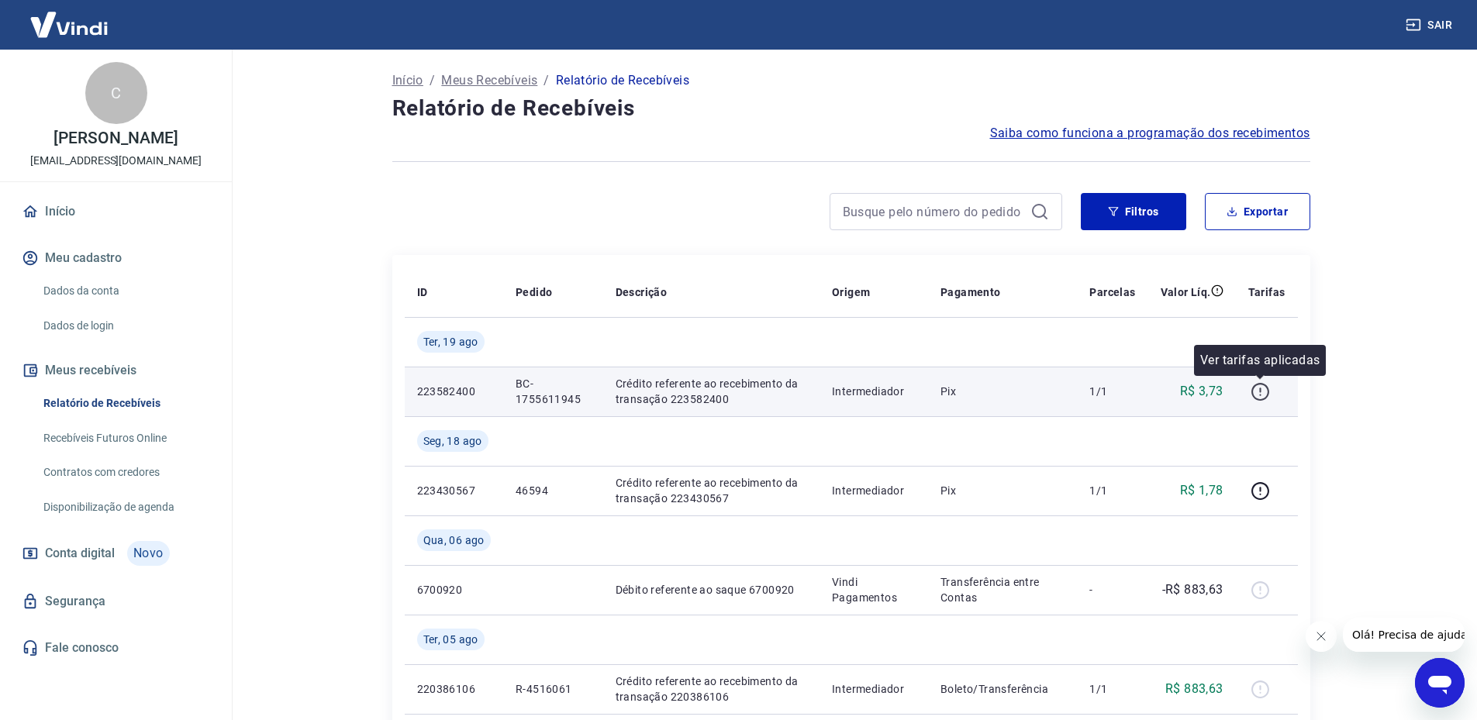
click at [1264, 394] on icon "button" at bounding box center [1260, 391] width 19 height 19
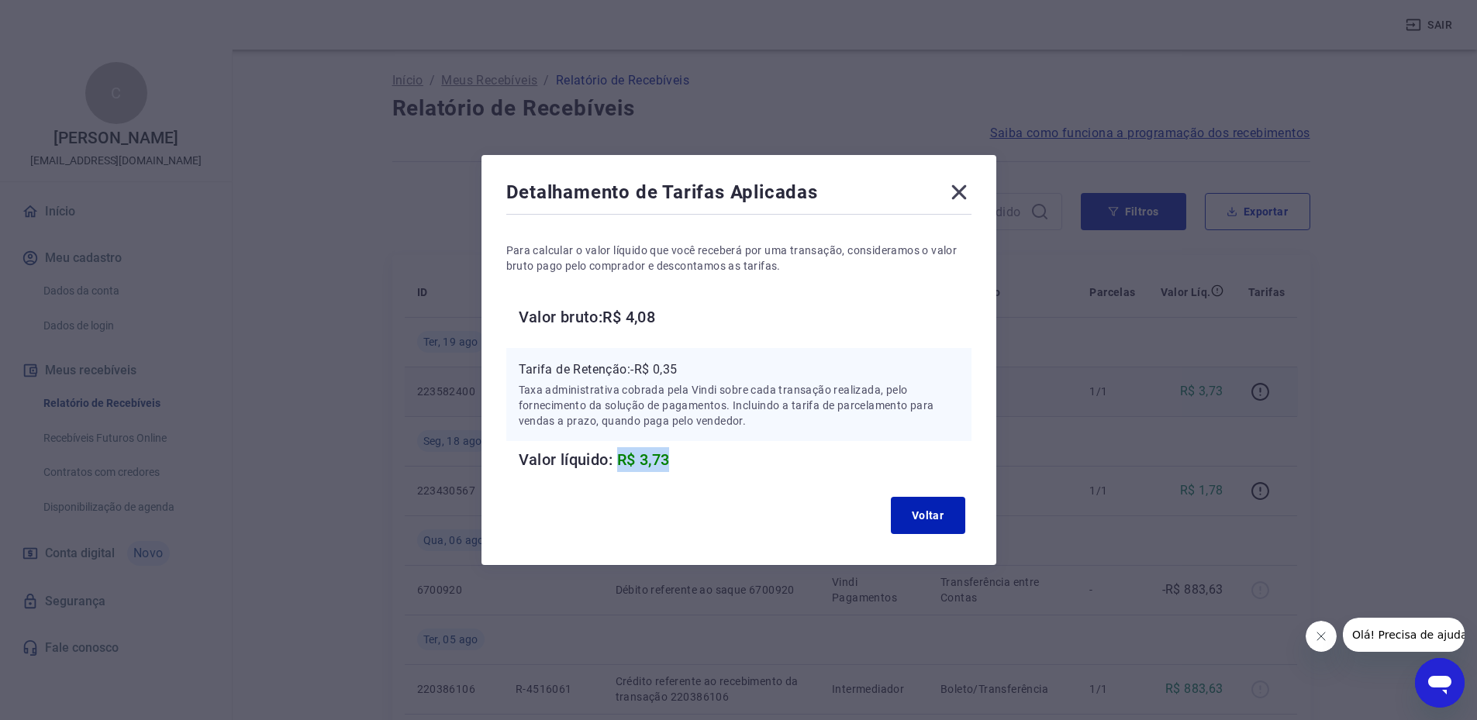
drag, startPoint x: 636, startPoint y: 463, endPoint x: 754, endPoint y: 463, distance: 117.9
click at [754, 463] on h6 "Valor líquido: R$ 3,73" at bounding box center [745, 459] width 453 height 25
click at [925, 513] on button "Voltar" at bounding box center [928, 515] width 74 height 37
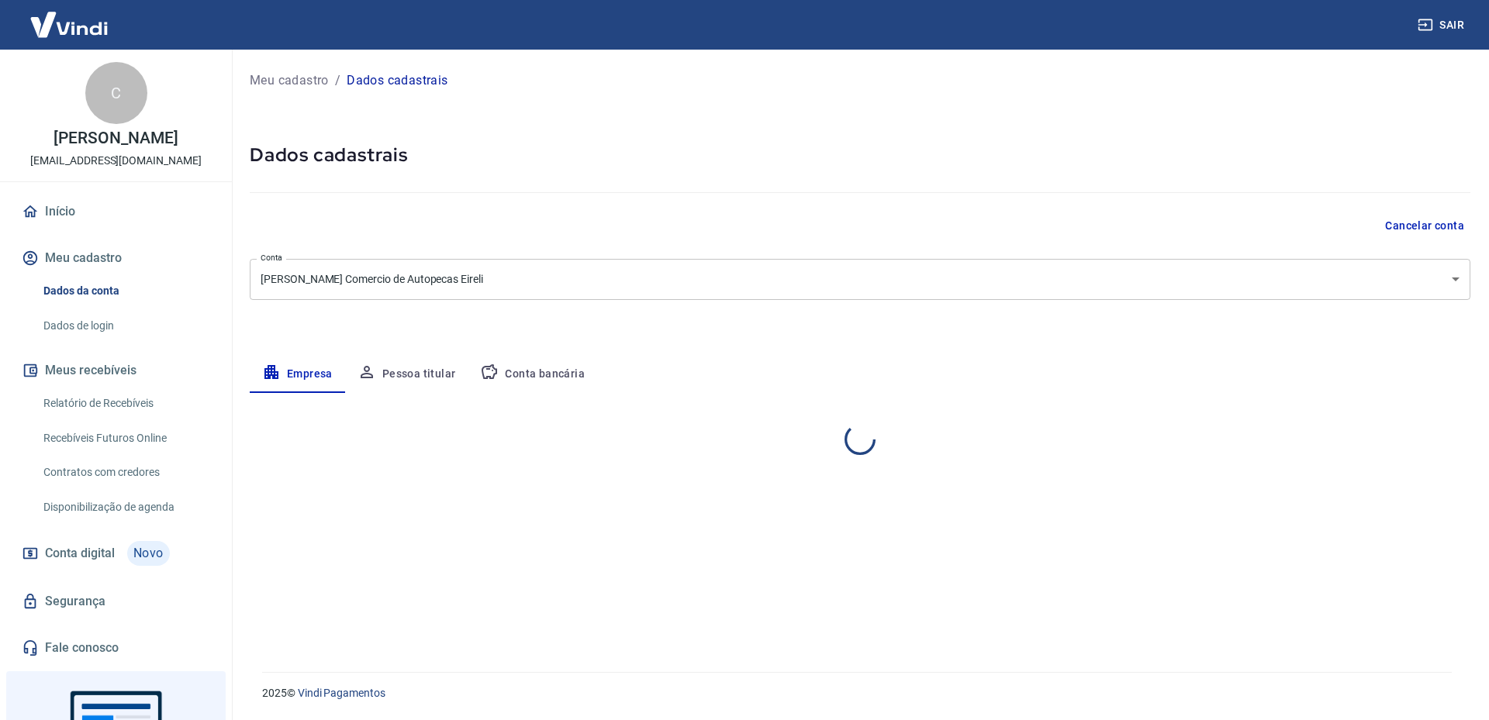
select select "SP"
select select "business"
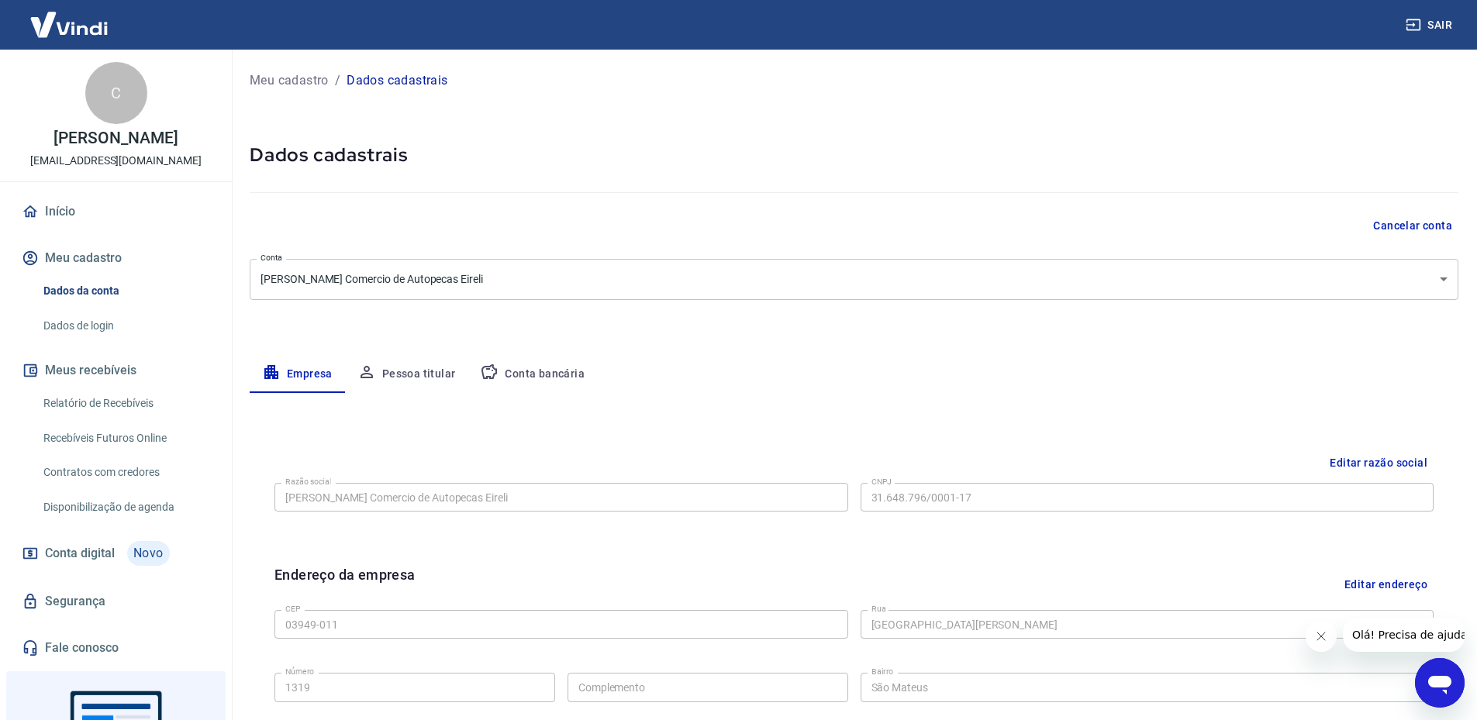
click at [437, 363] on button "Pessoa titular" at bounding box center [406, 374] width 123 height 37
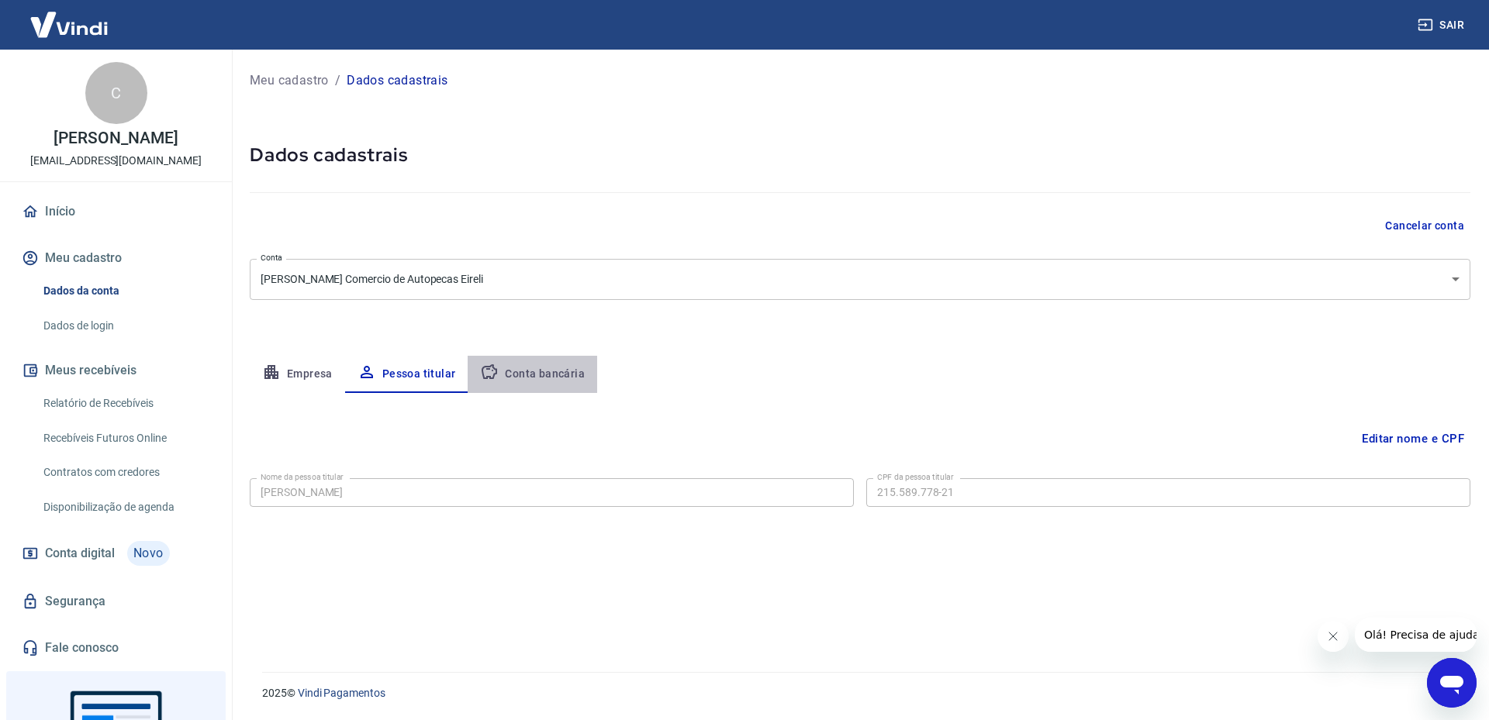
click at [546, 368] on button "Conta bancária" at bounding box center [532, 374] width 129 height 37
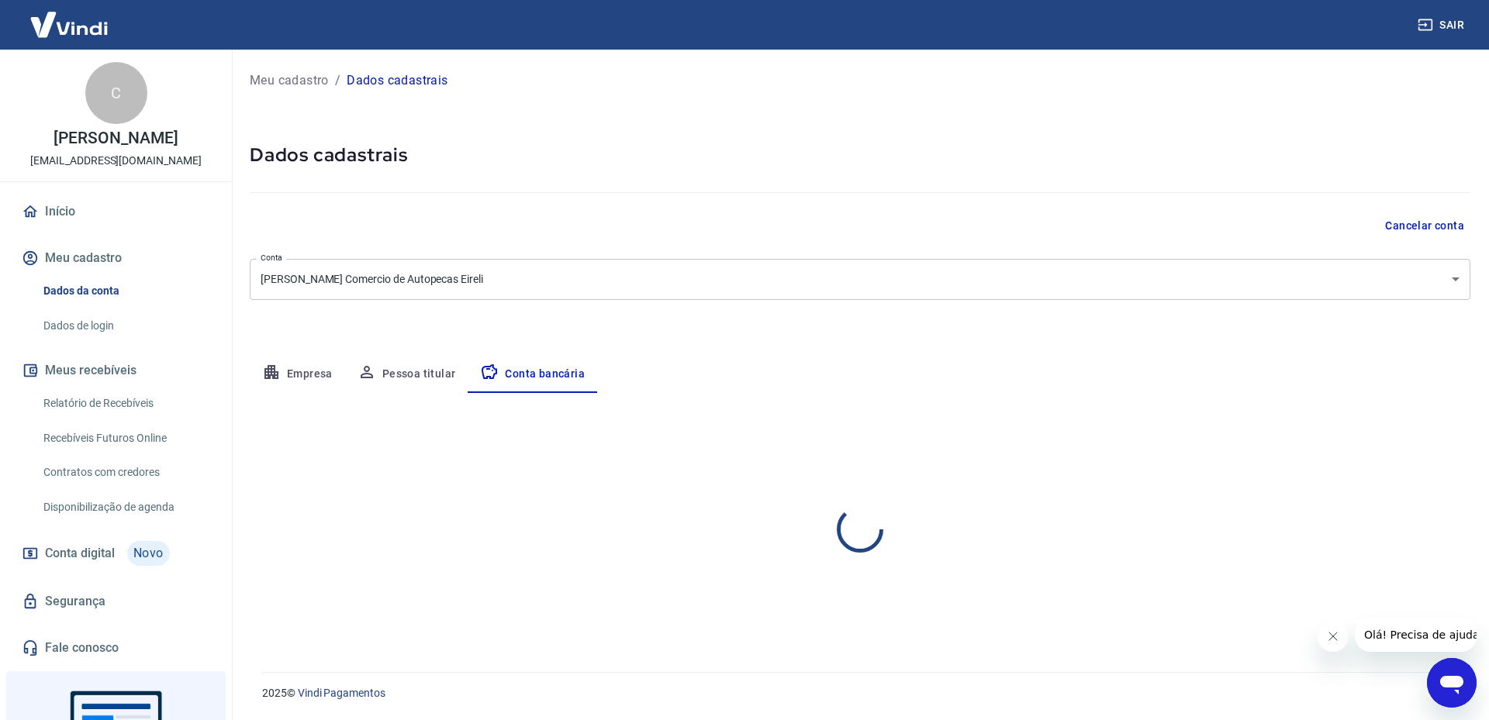
select select "1"
click at [112, 328] on link "Dados de login" at bounding box center [125, 326] width 176 height 32
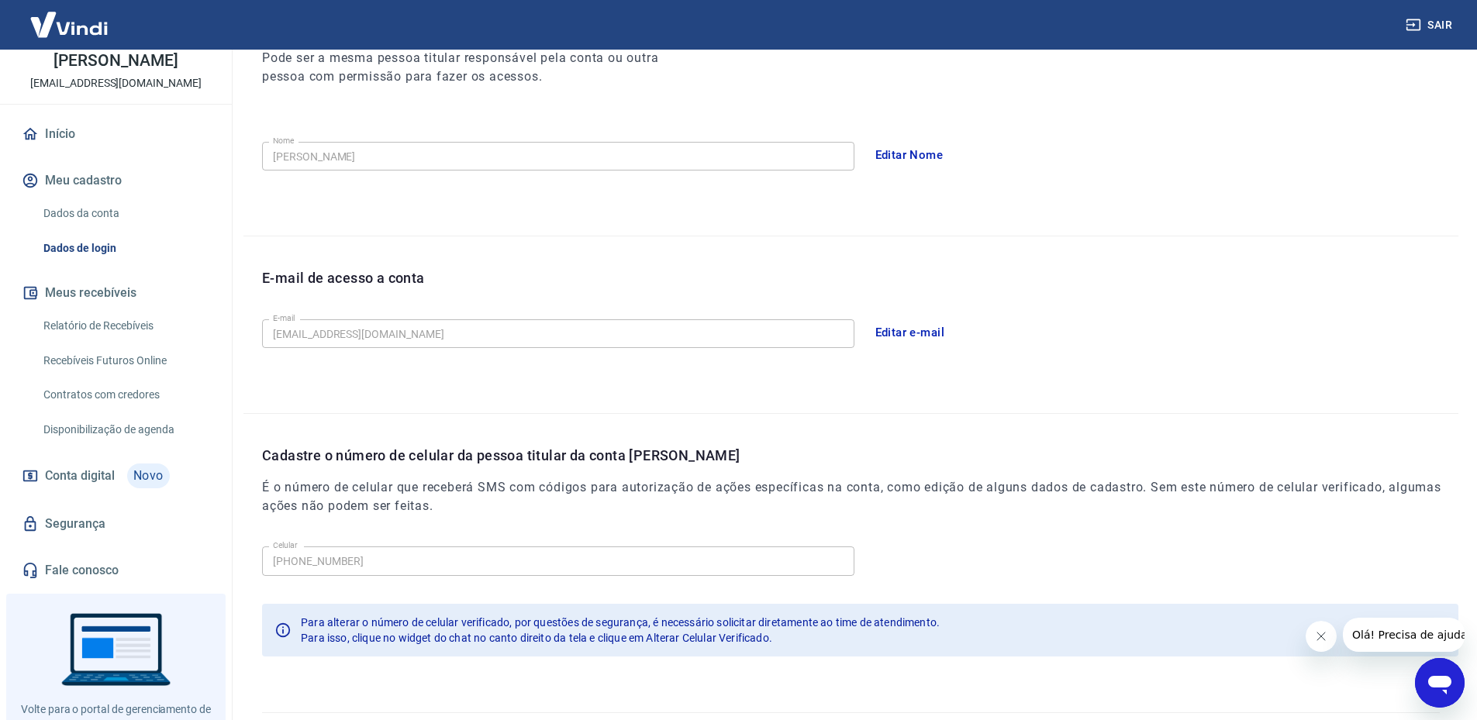
scroll to position [273, 0]
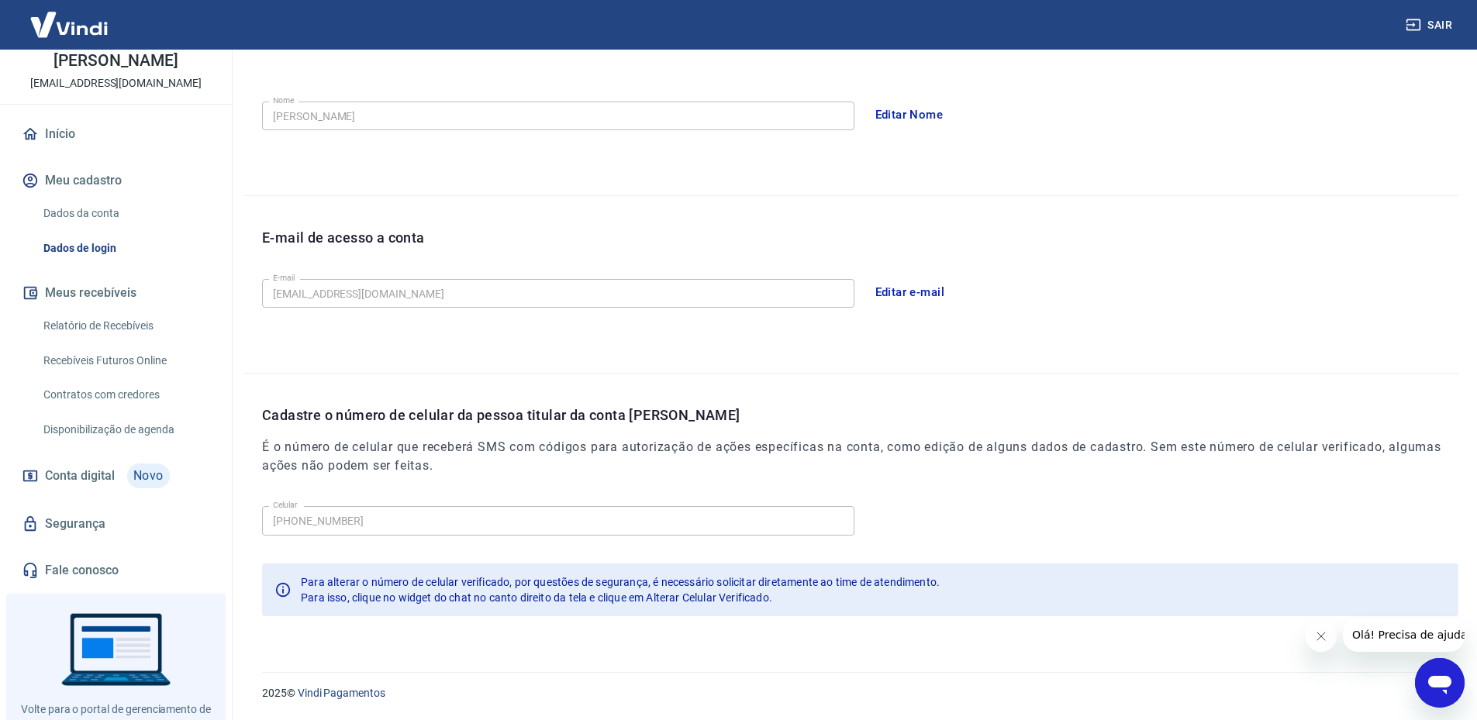
click at [139, 325] on link "Relatório de Recebíveis" at bounding box center [125, 326] width 176 height 32
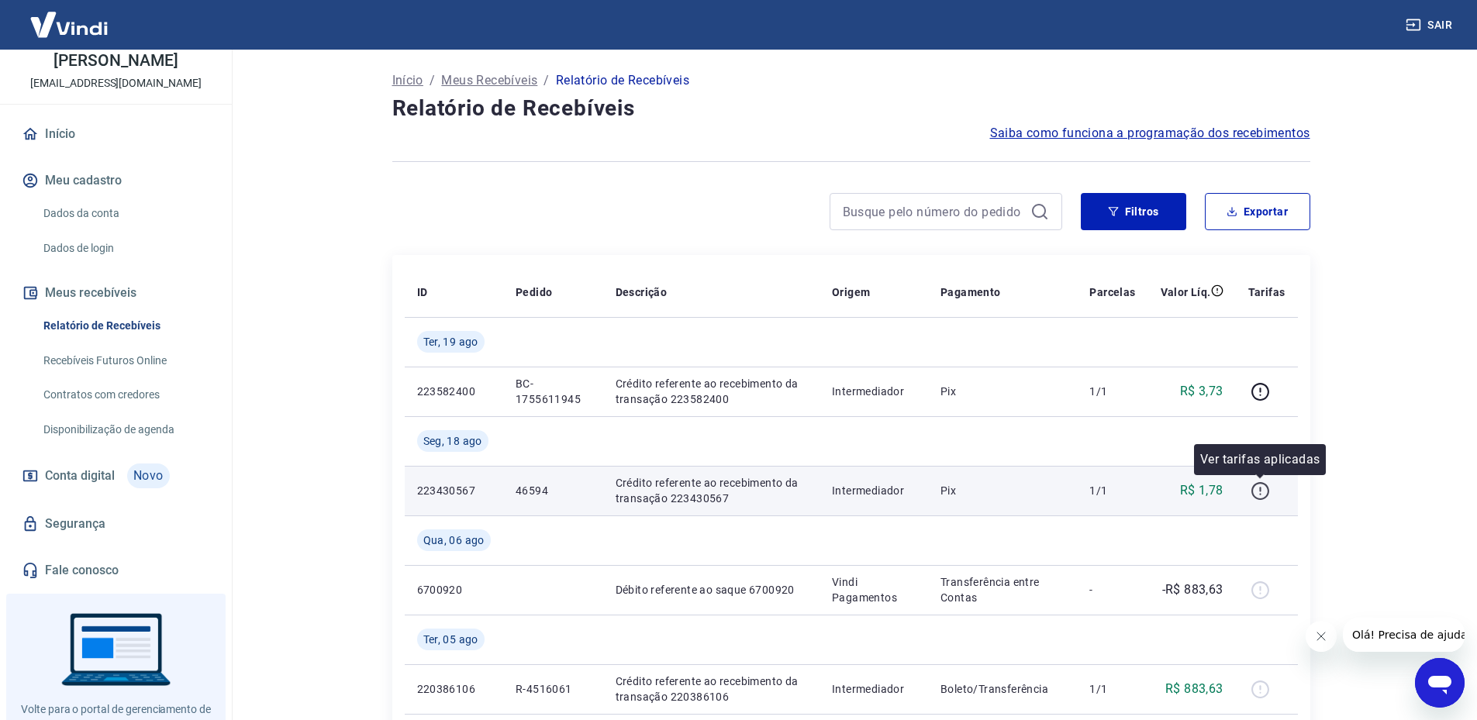
click at [1263, 489] on icon "button" at bounding box center [1260, 491] width 19 height 19
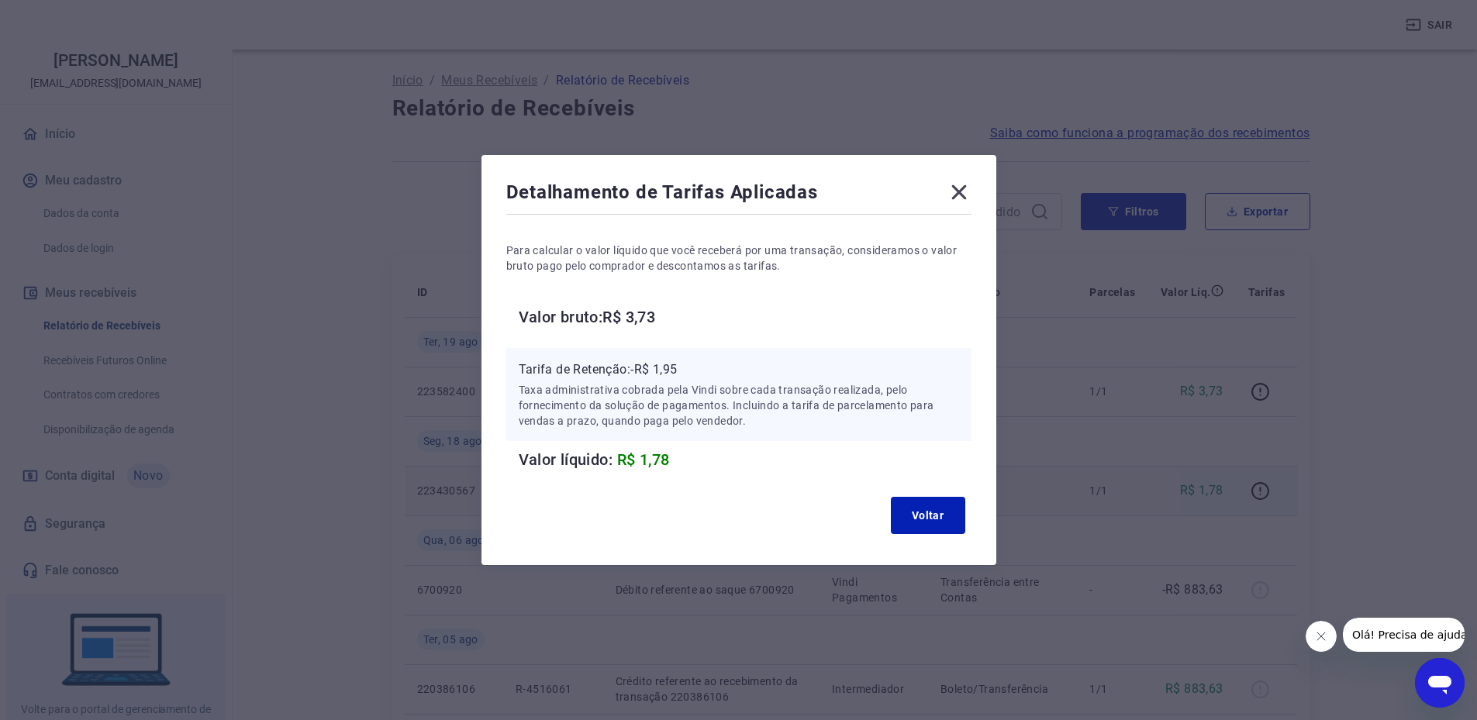
click at [960, 192] on icon at bounding box center [959, 192] width 25 height 25
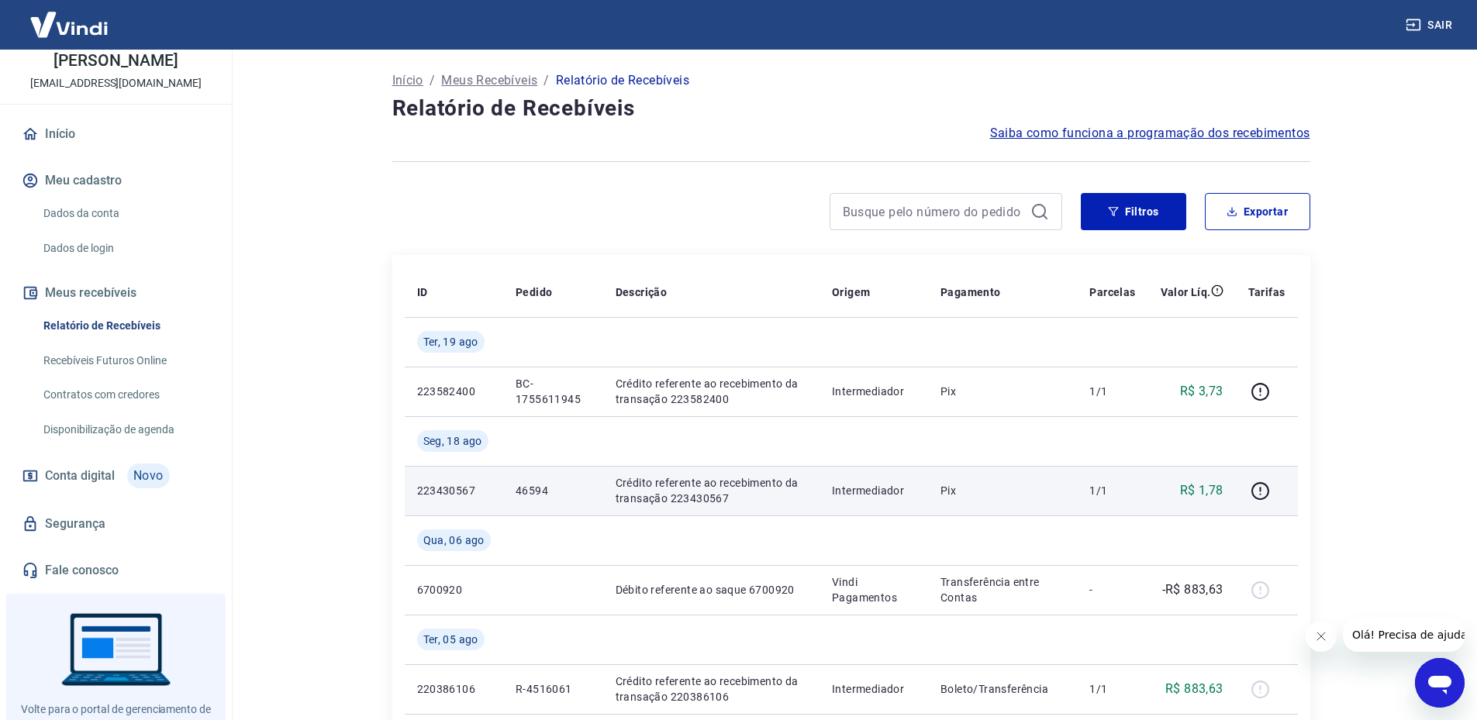
click at [88, 370] on link "Recebíveis Futuros Online" at bounding box center [125, 361] width 176 height 32
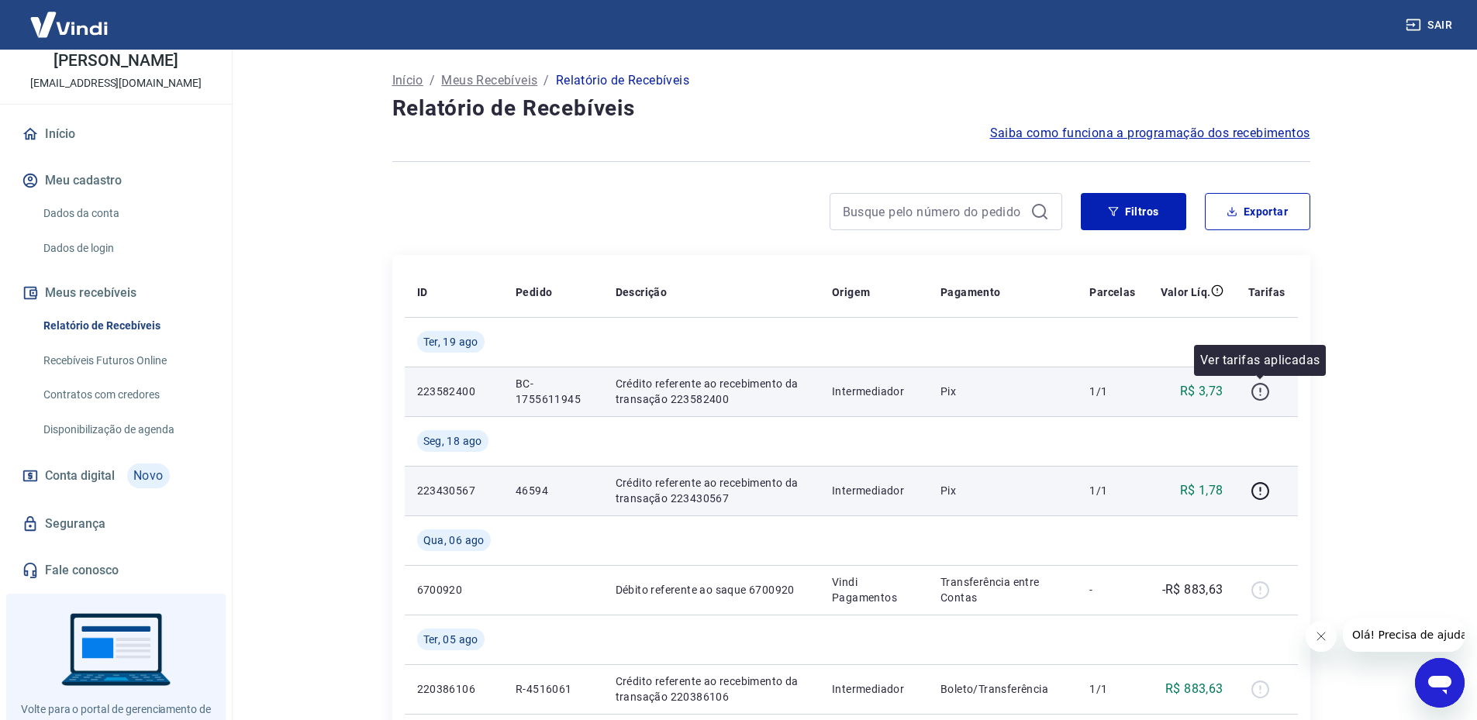
click at [1260, 392] on icon "button" at bounding box center [1261, 390] width 2 height 5
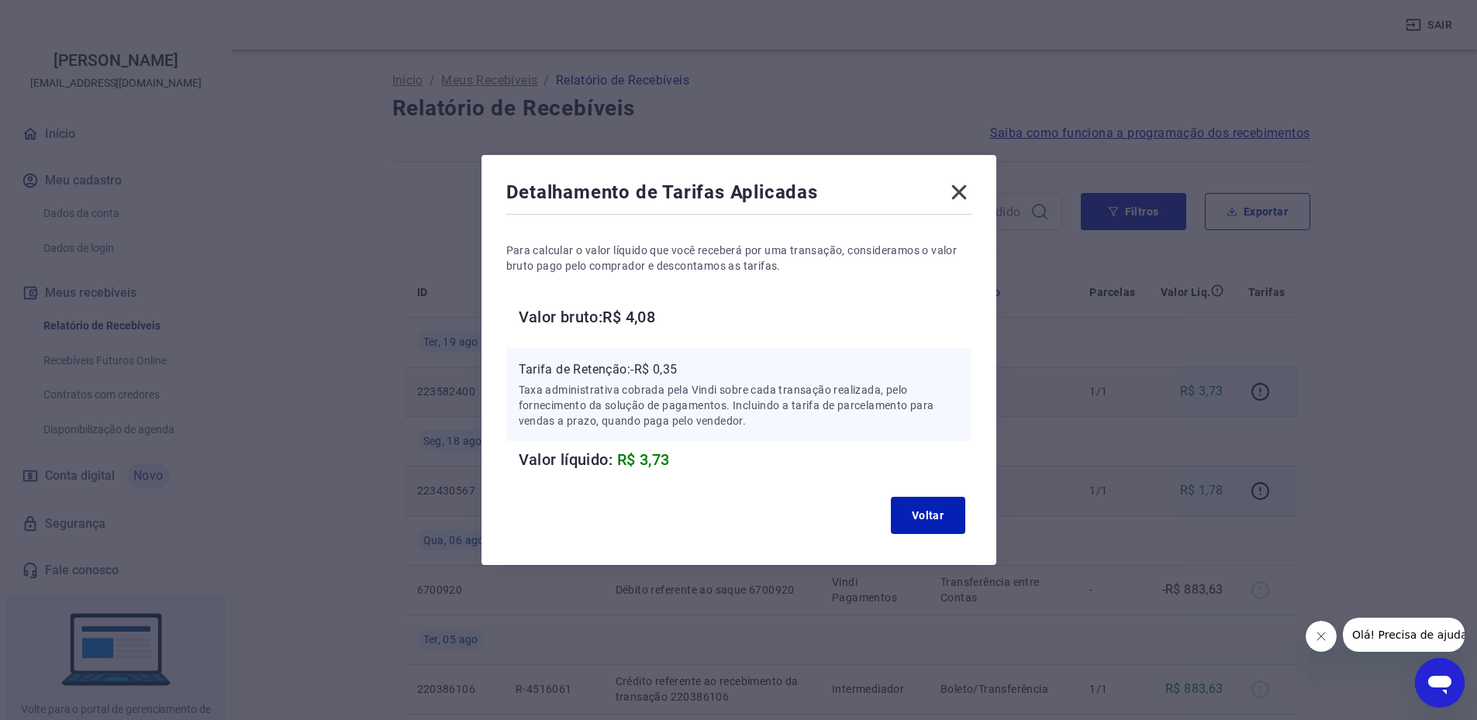
click at [966, 191] on icon at bounding box center [958, 192] width 15 height 15
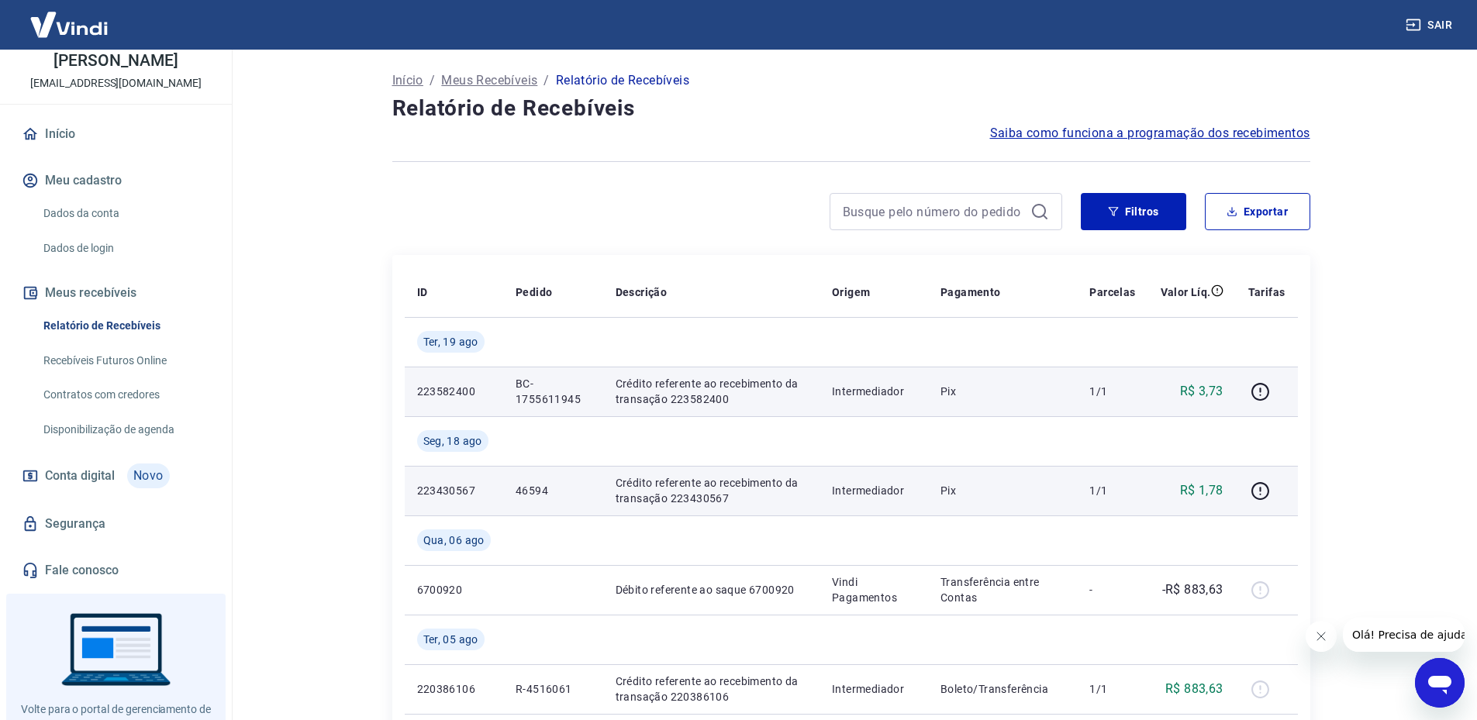
click at [151, 356] on link "Recebíveis Futuros Online" at bounding box center [125, 361] width 176 height 32
click at [158, 423] on link "Disponibilização de agenda" at bounding box center [125, 430] width 176 height 32
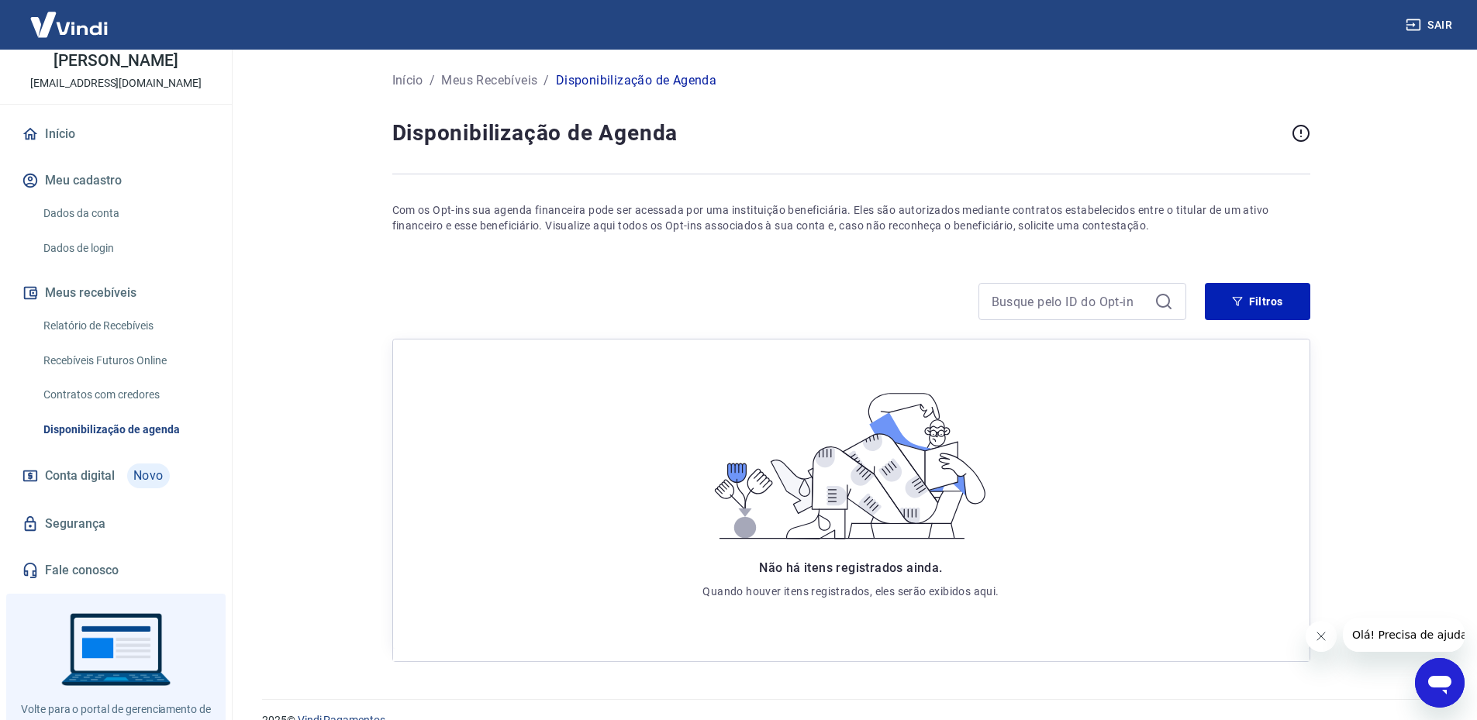
scroll to position [28, 0]
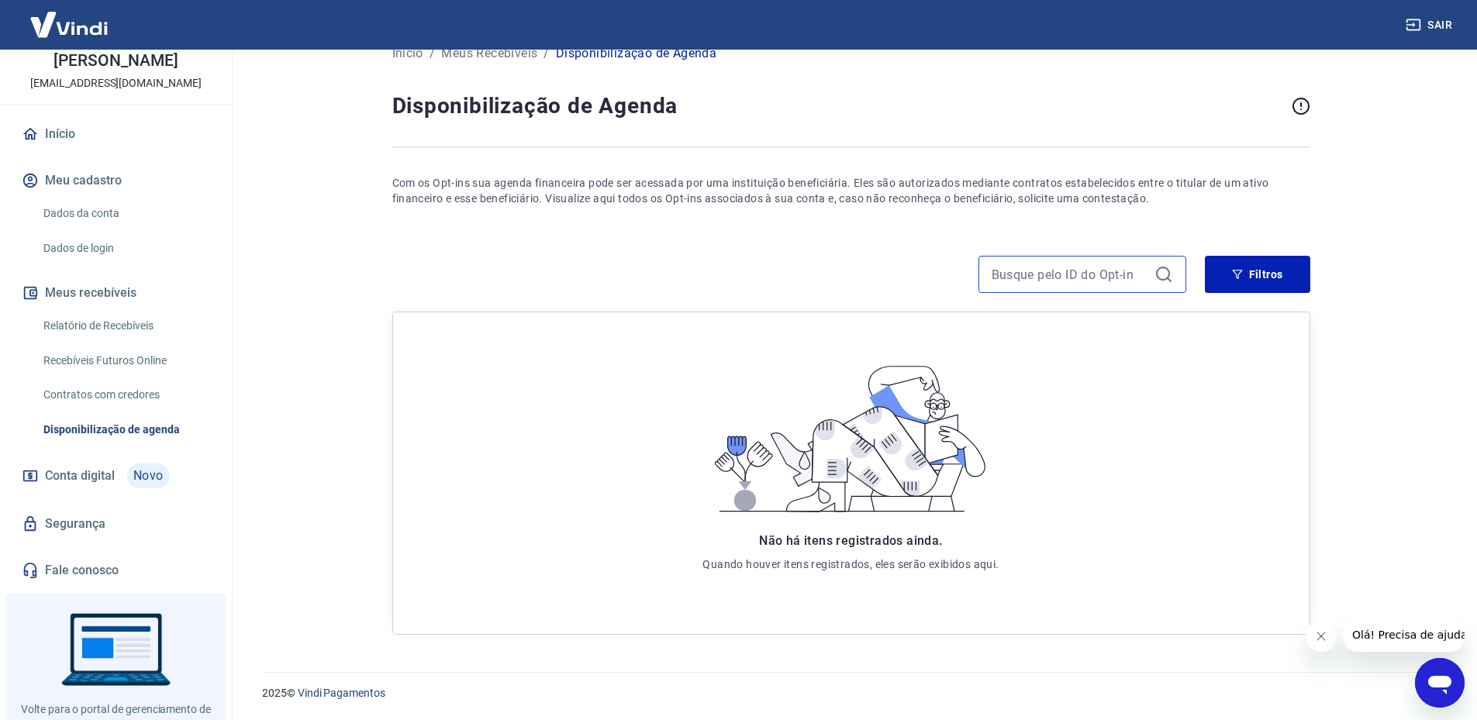
click at [1048, 275] on input at bounding box center [1070, 274] width 157 height 23
click at [149, 388] on link "Contratos com credores" at bounding box center [125, 395] width 176 height 32
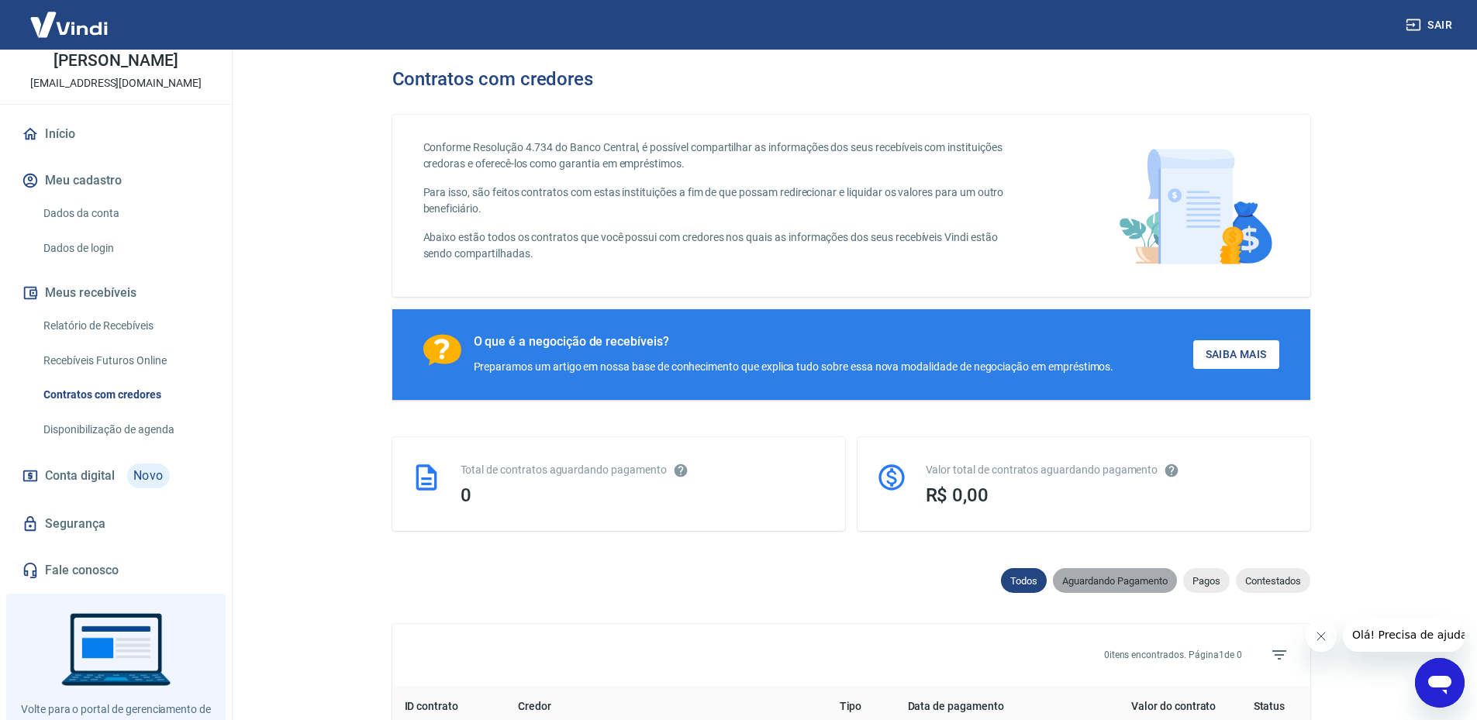
click at [1120, 587] on span "Aguardando Pagamento" at bounding box center [1115, 581] width 124 height 12
click at [1205, 586] on span "Pagos" at bounding box center [1206, 581] width 47 height 12
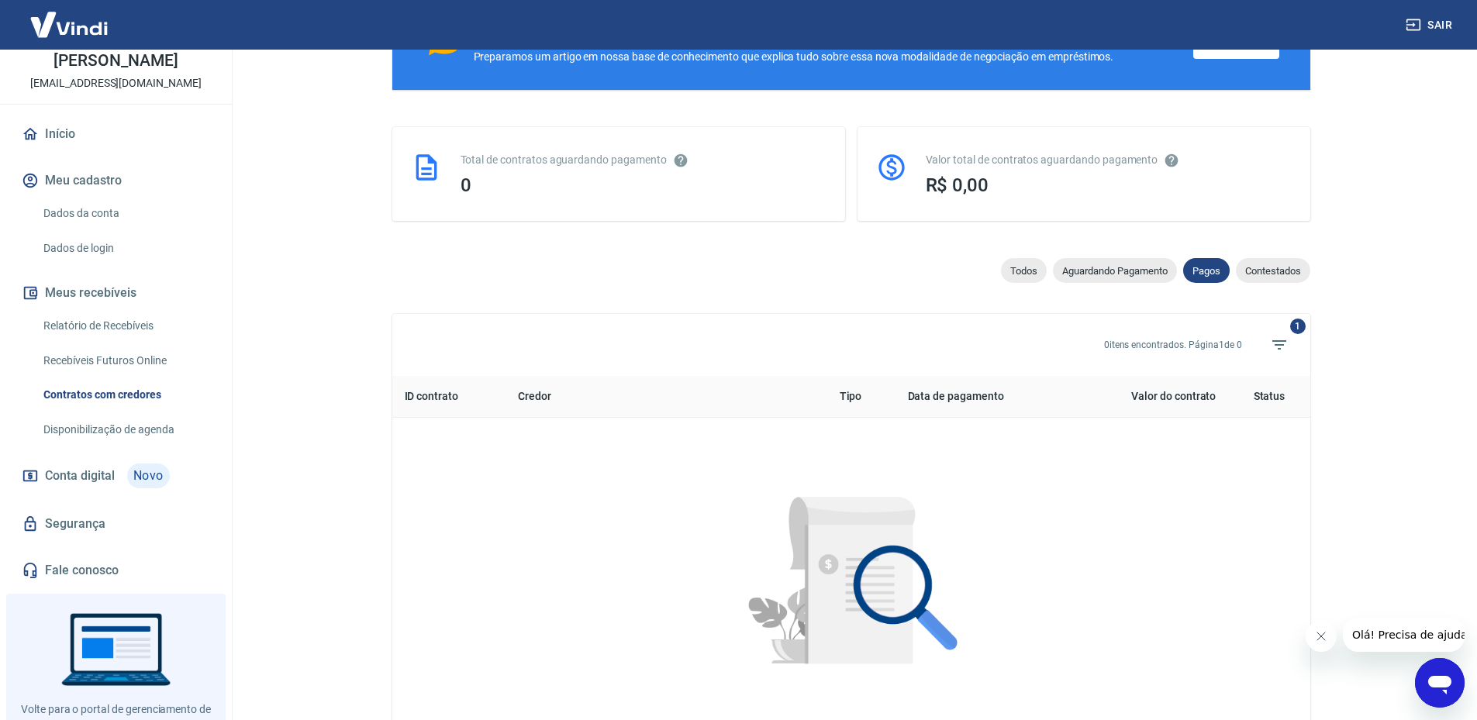
scroll to position [388, 0]
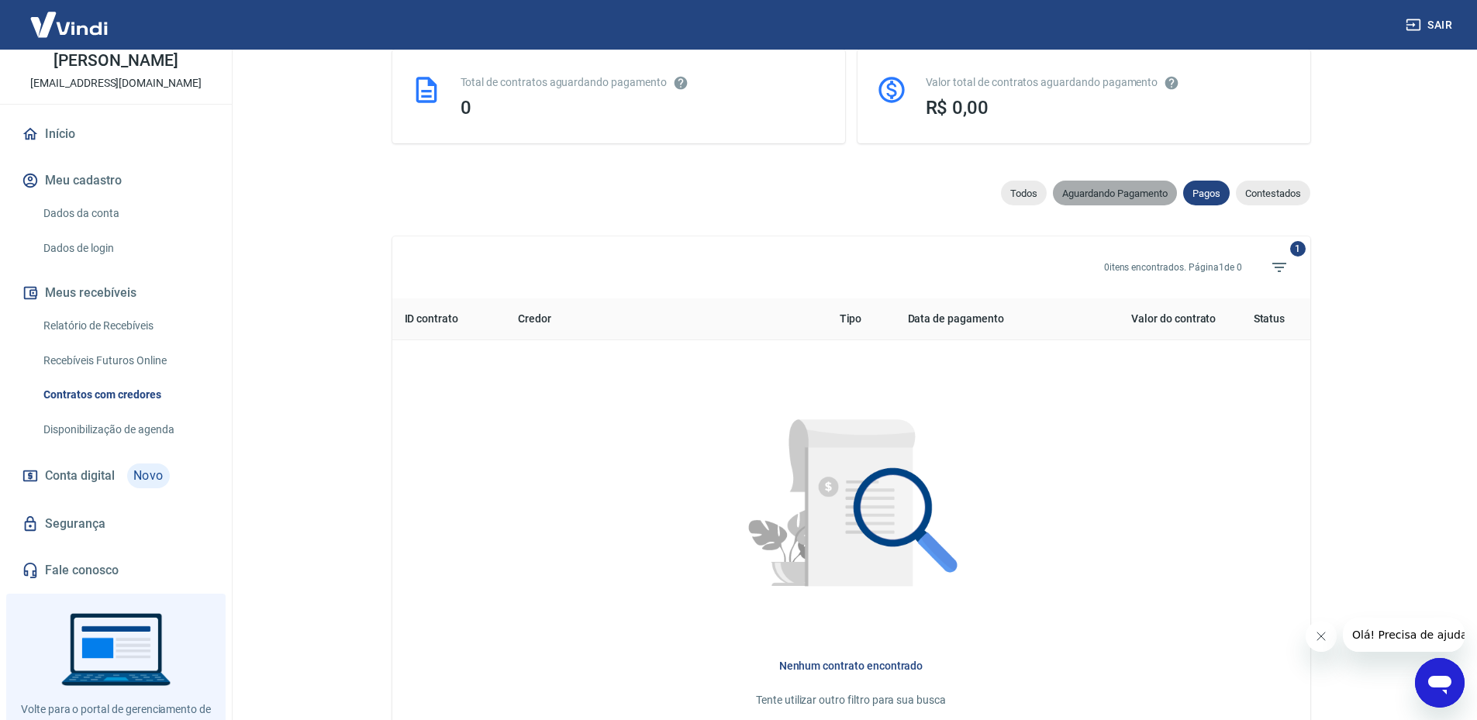
click at [1127, 205] on div "Aguardando Pagamento" at bounding box center [1115, 193] width 124 height 25
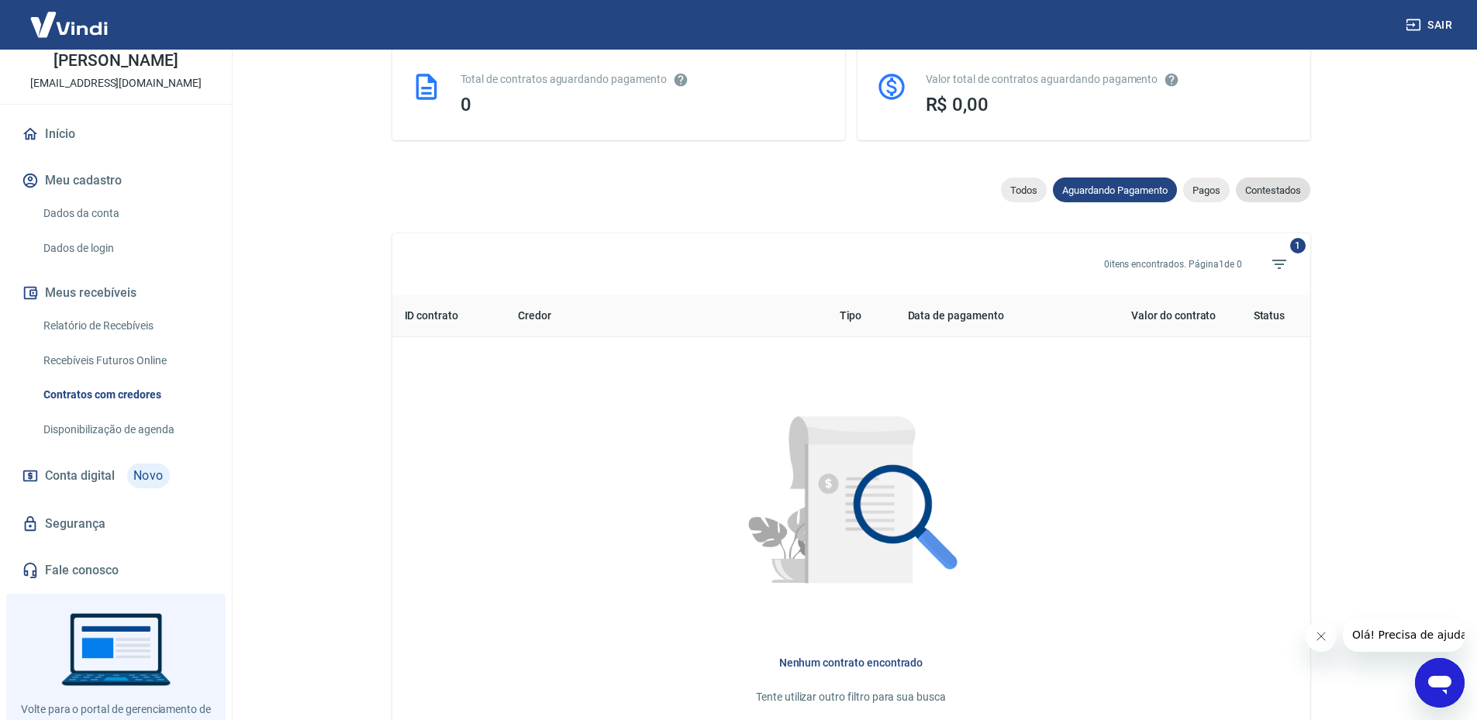
click at [1281, 196] on span "Contestados" at bounding box center [1273, 191] width 74 height 12
select select "rejected"
drag, startPoint x: 1046, startPoint y: 225, endPoint x: 1035, endPoint y: 192, distance: 35.1
click at [1042, 220] on div "Todos Aguardando Pagamento Pagos Contestados 0 itens encontrados. Página 1 de 0…" at bounding box center [851, 481] width 918 height 606
click at [1035, 192] on span "Todos" at bounding box center [1024, 191] width 46 height 12
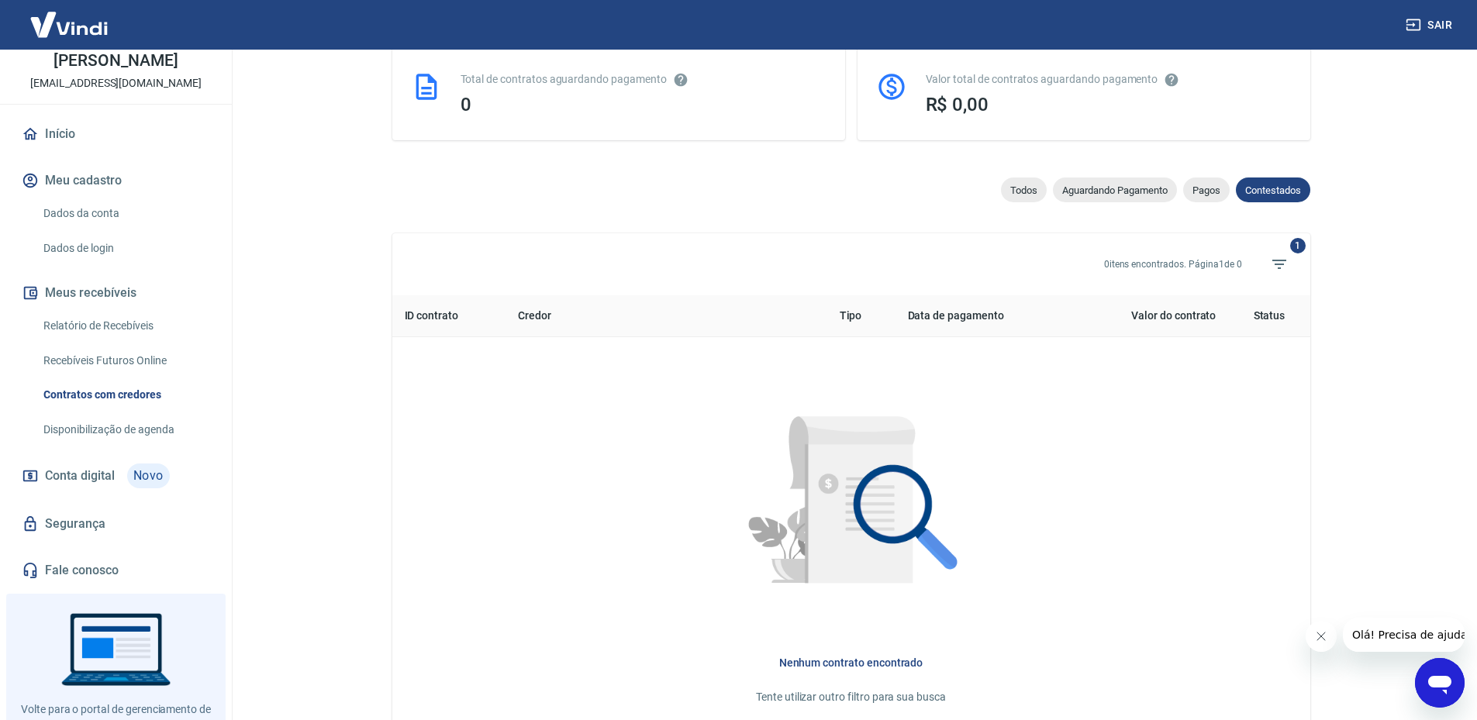
select select
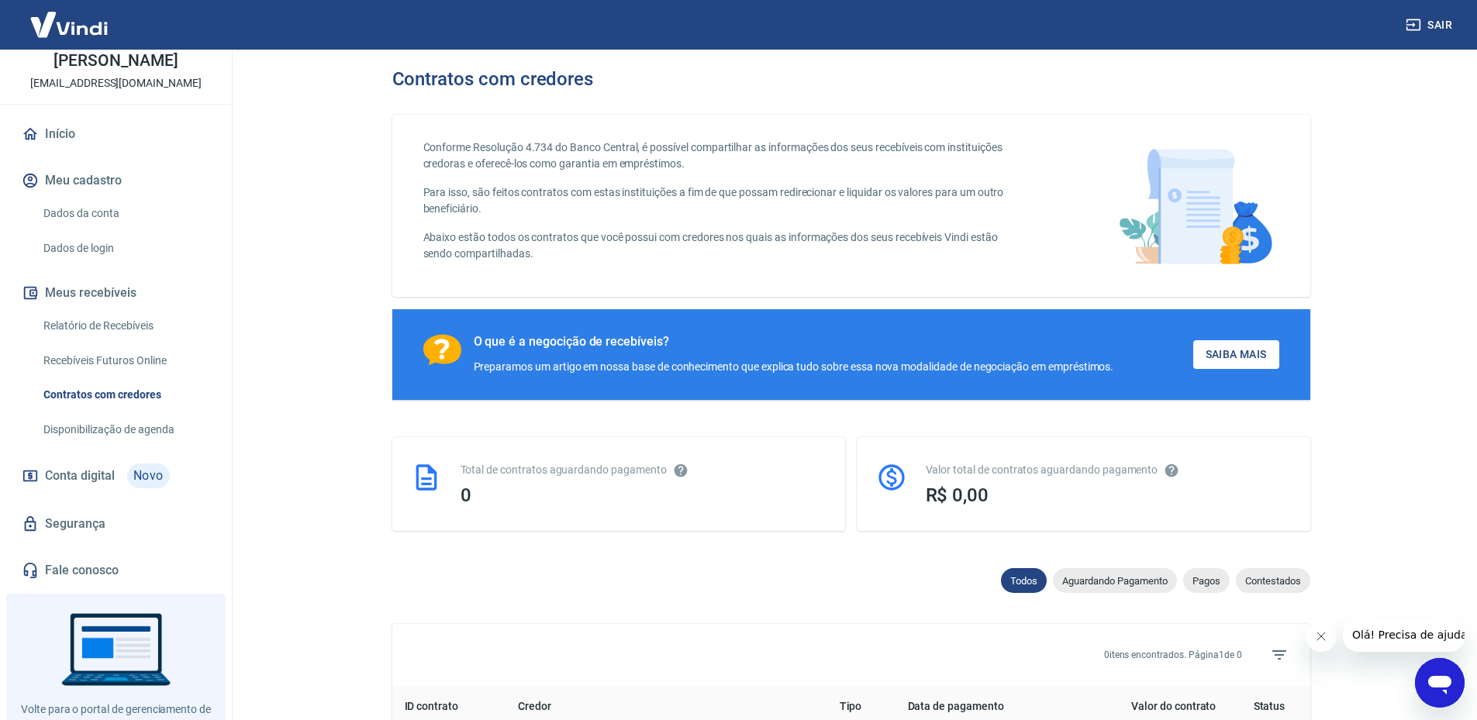
click at [111, 482] on span "Conta digital" at bounding box center [80, 476] width 70 height 22
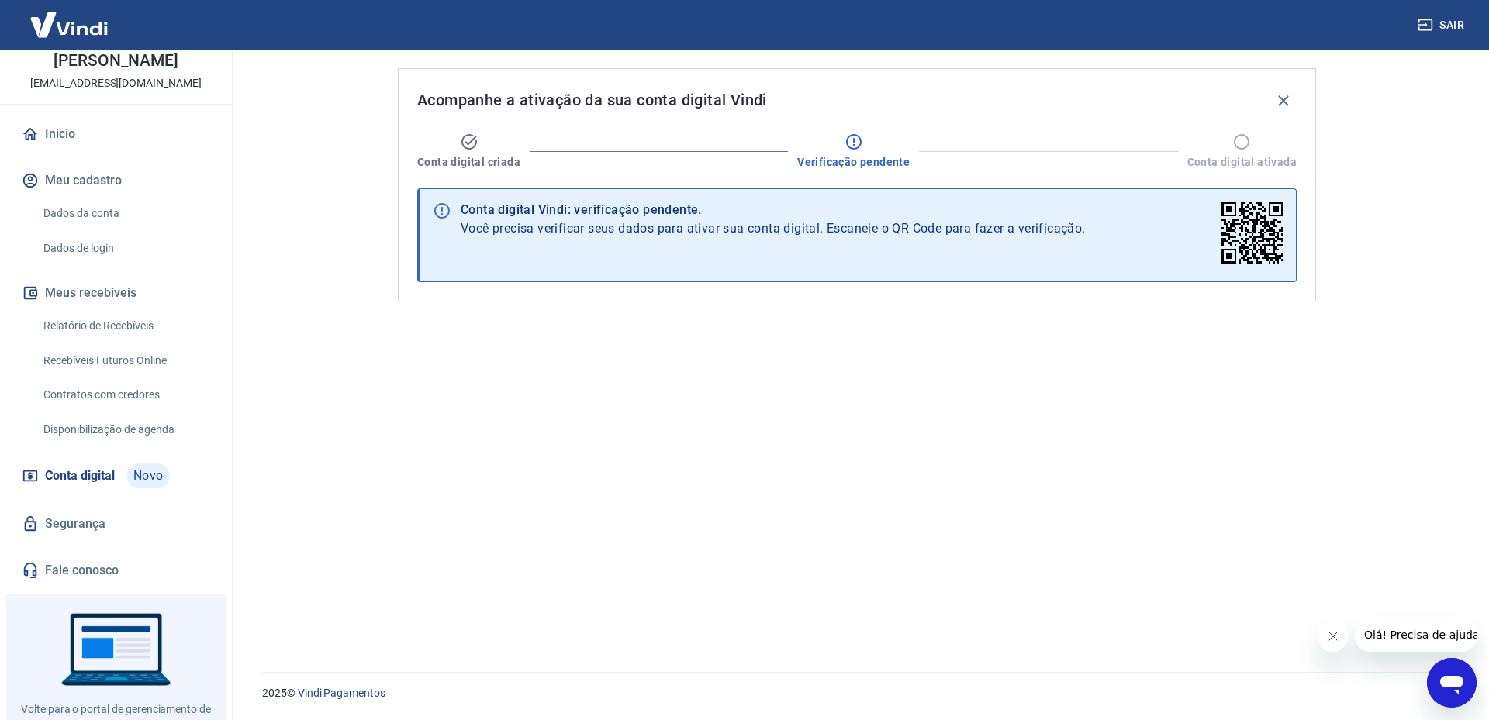
click at [116, 531] on link "Segurança" at bounding box center [116, 524] width 195 height 34
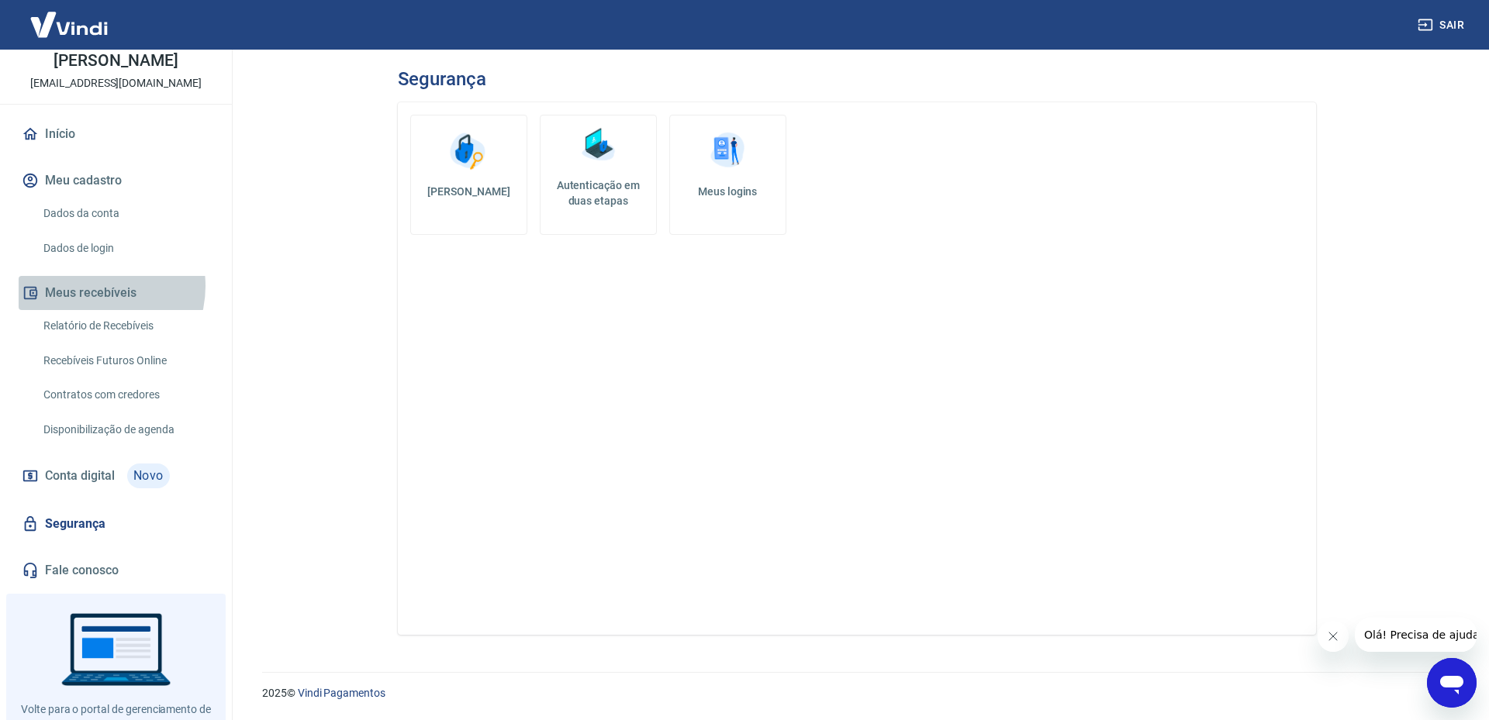
click at [95, 286] on button "Meus recebíveis" at bounding box center [116, 293] width 195 height 34
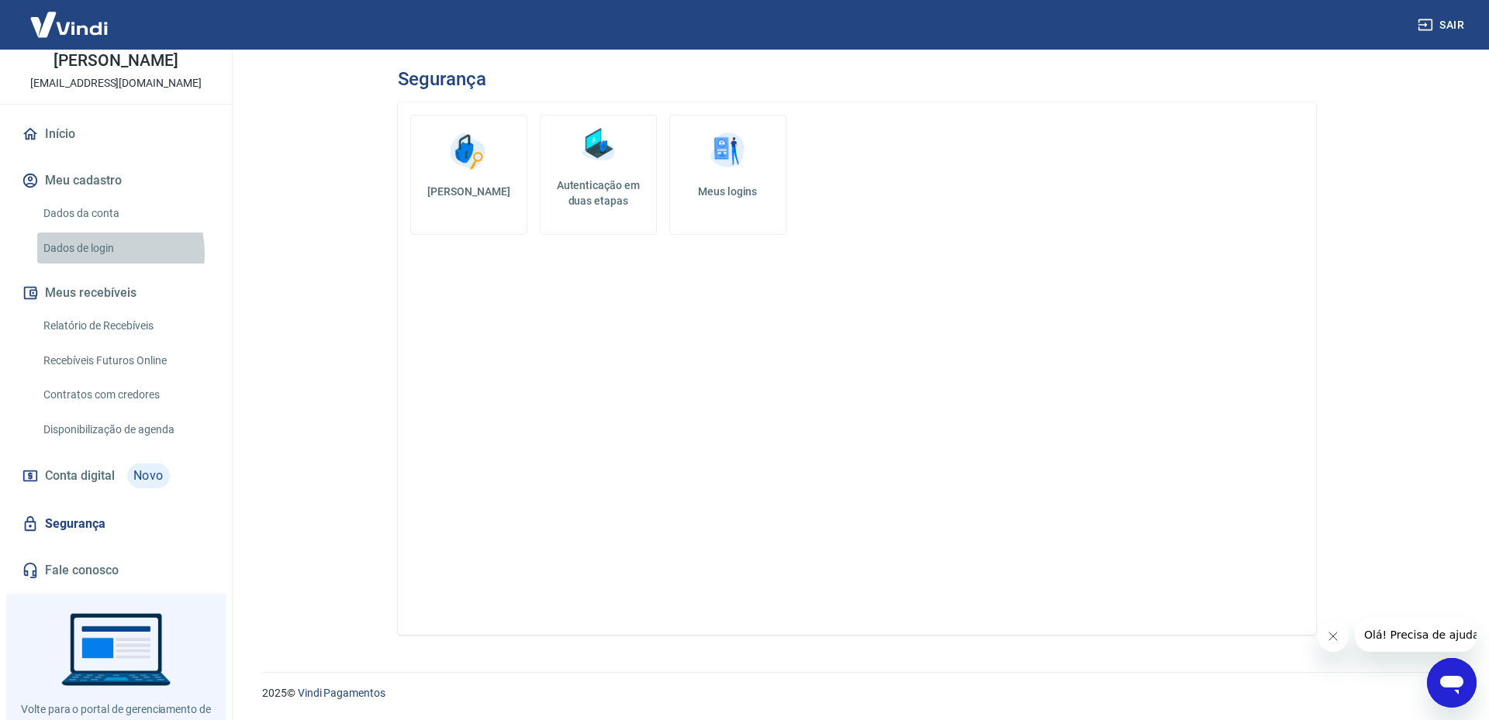
click at [93, 254] on link "Dados de login" at bounding box center [125, 249] width 176 height 32
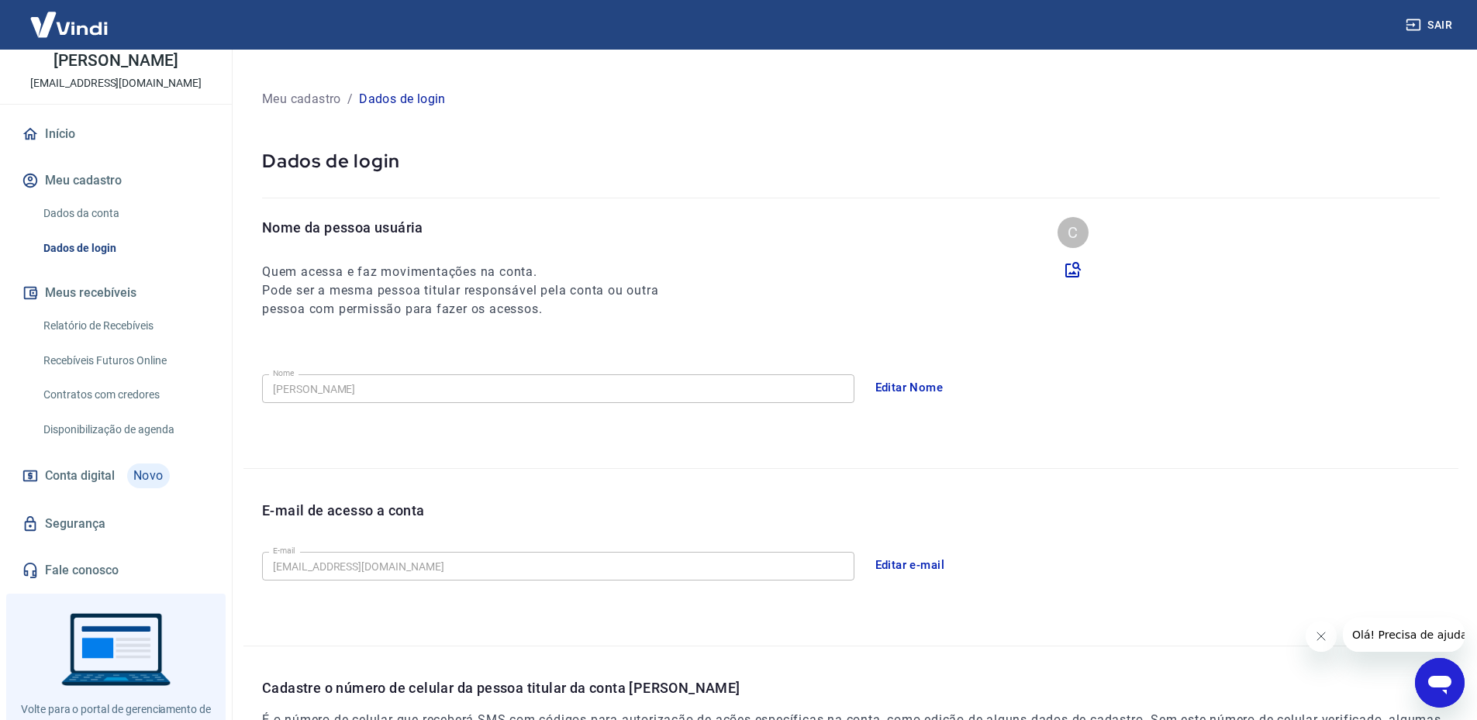
click at [98, 208] on link "Dados da conta" at bounding box center [125, 214] width 176 height 32
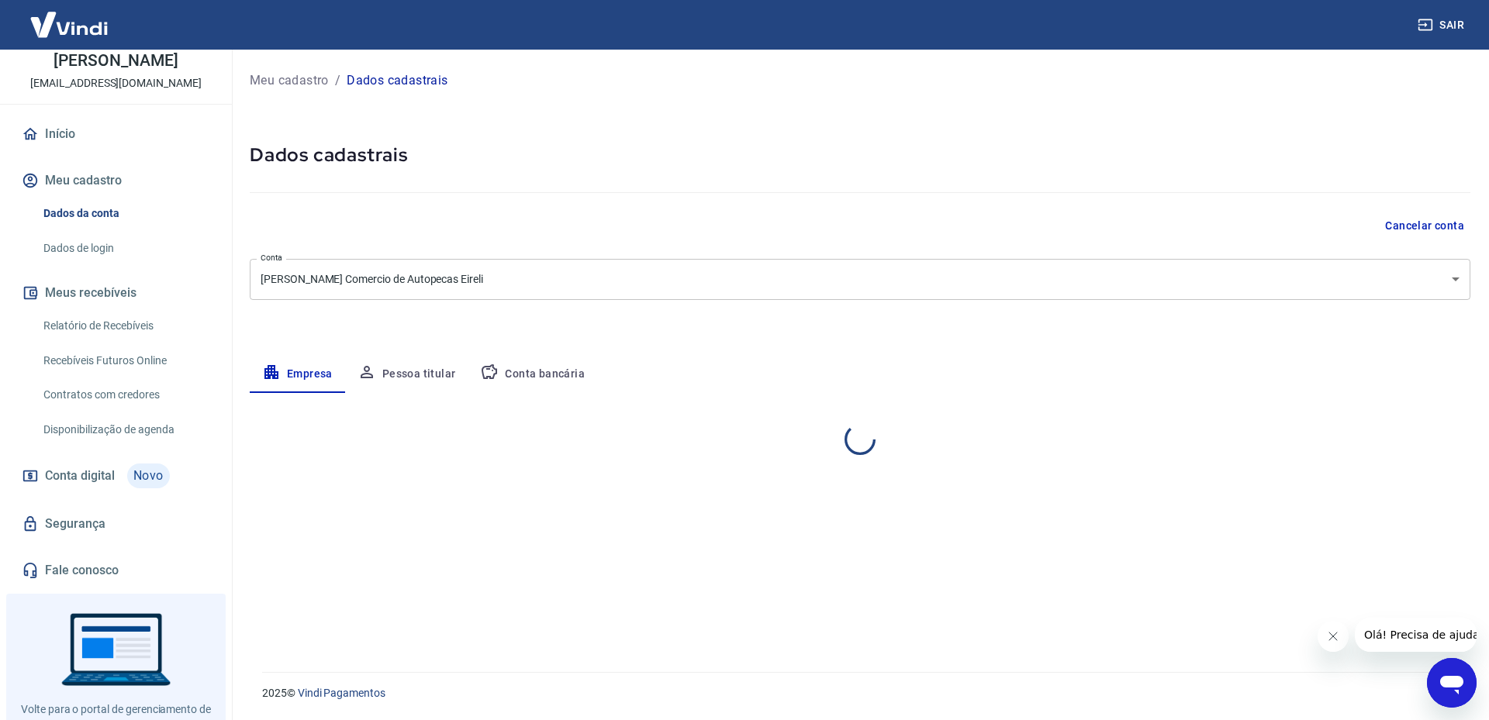
select select "SP"
select select "business"
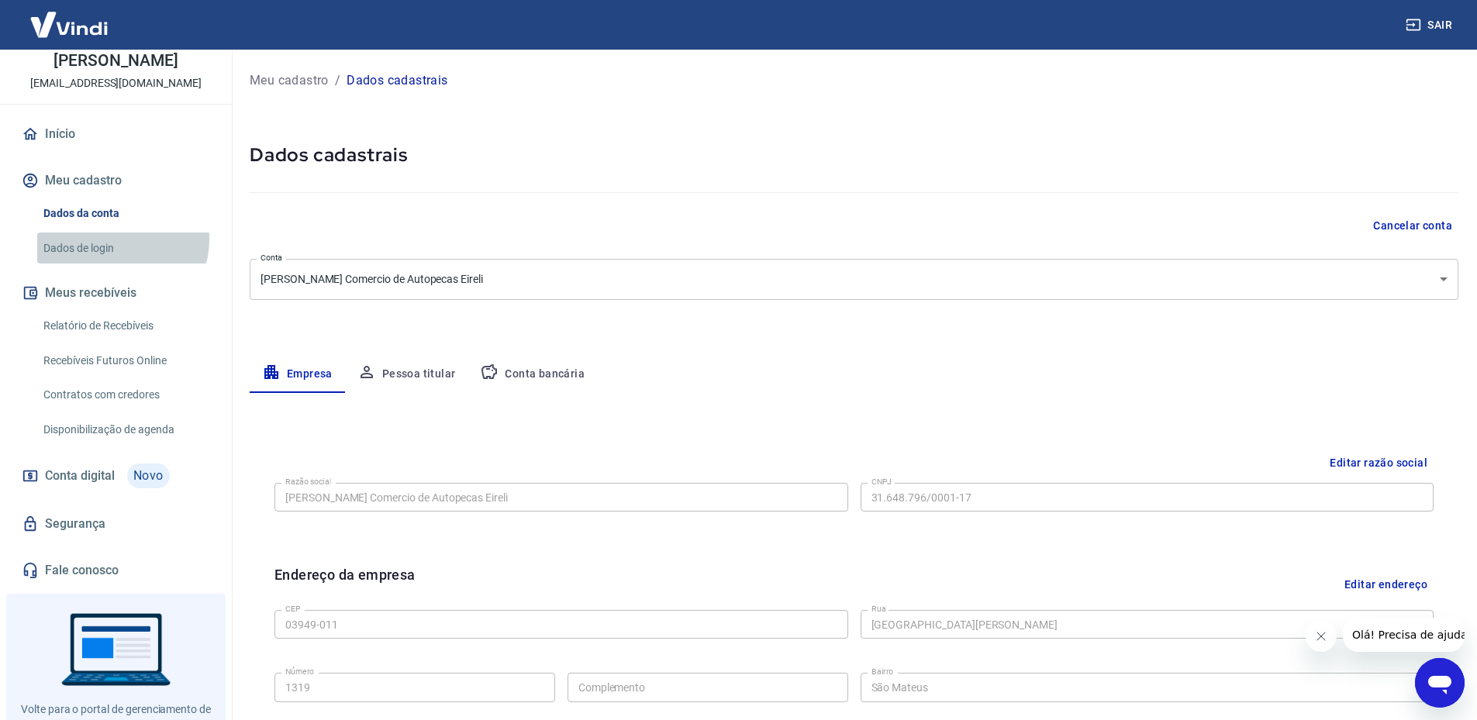
click at [121, 240] on link "Dados de login" at bounding box center [125, 249] width 176 height 32
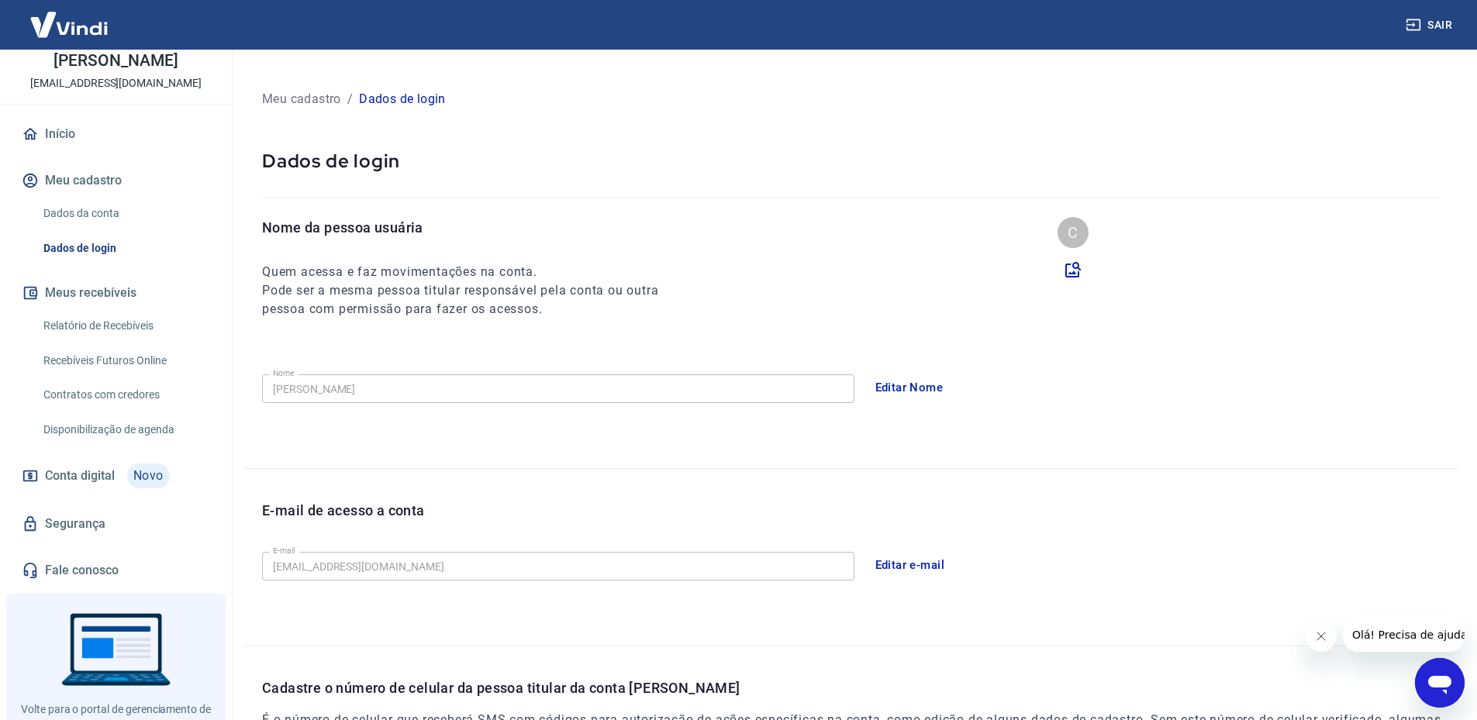
click at [111, 212] on link "Dados da conta" at bounding box center [125, 214] width 176 height 32
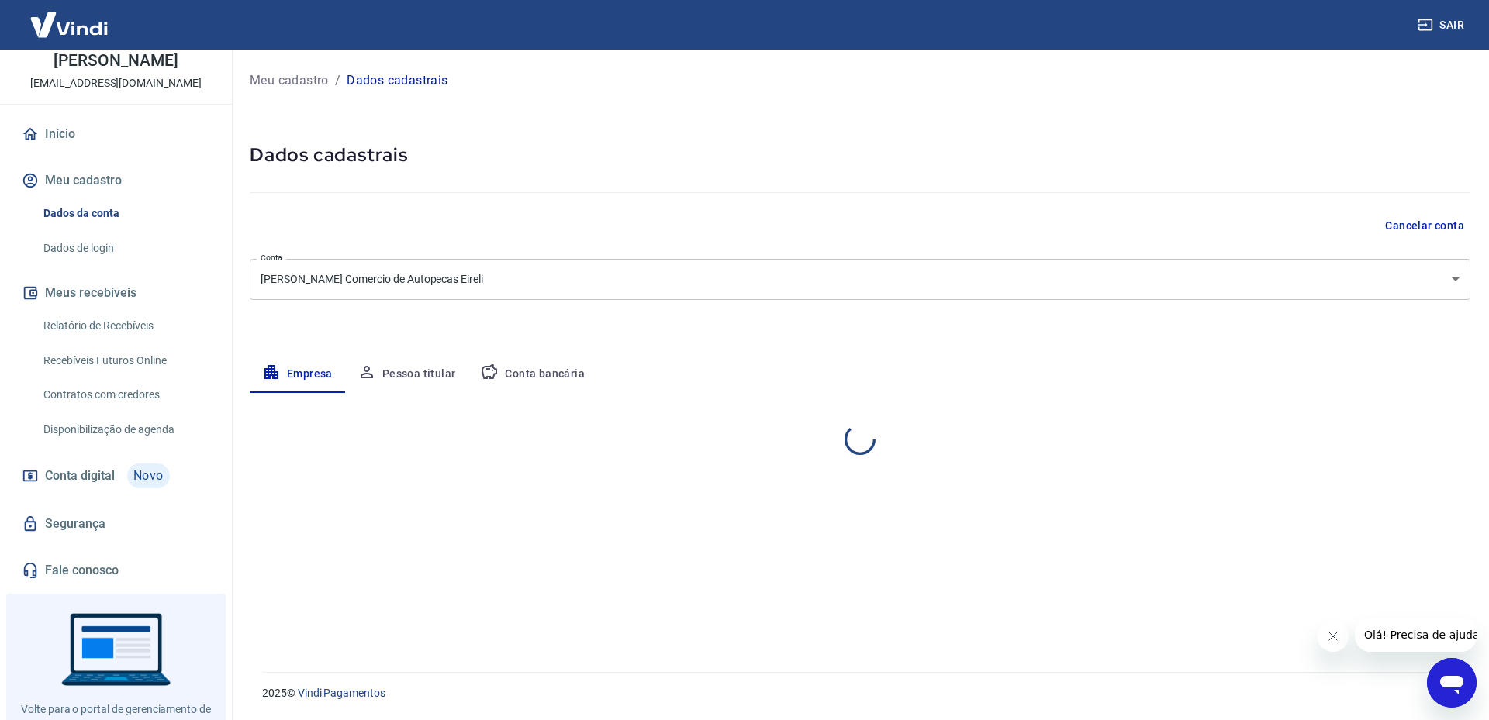
select select "SP"
select select "business"
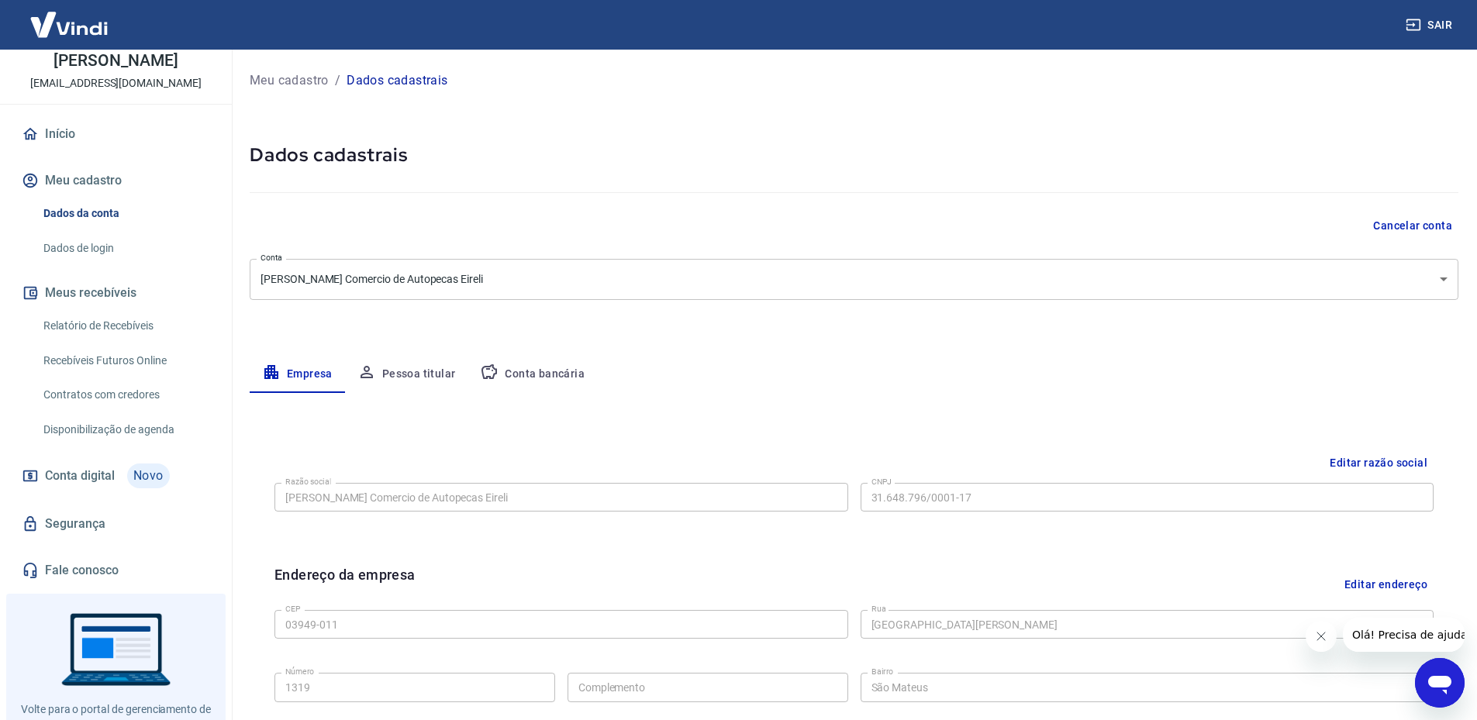
click at [100, 178] on button "Meu cadastro" at bounding box center [116, 181] width 195 height 34
click at [88, 140] on link "Início" at bounding box center [116, 134] width 195 height 34
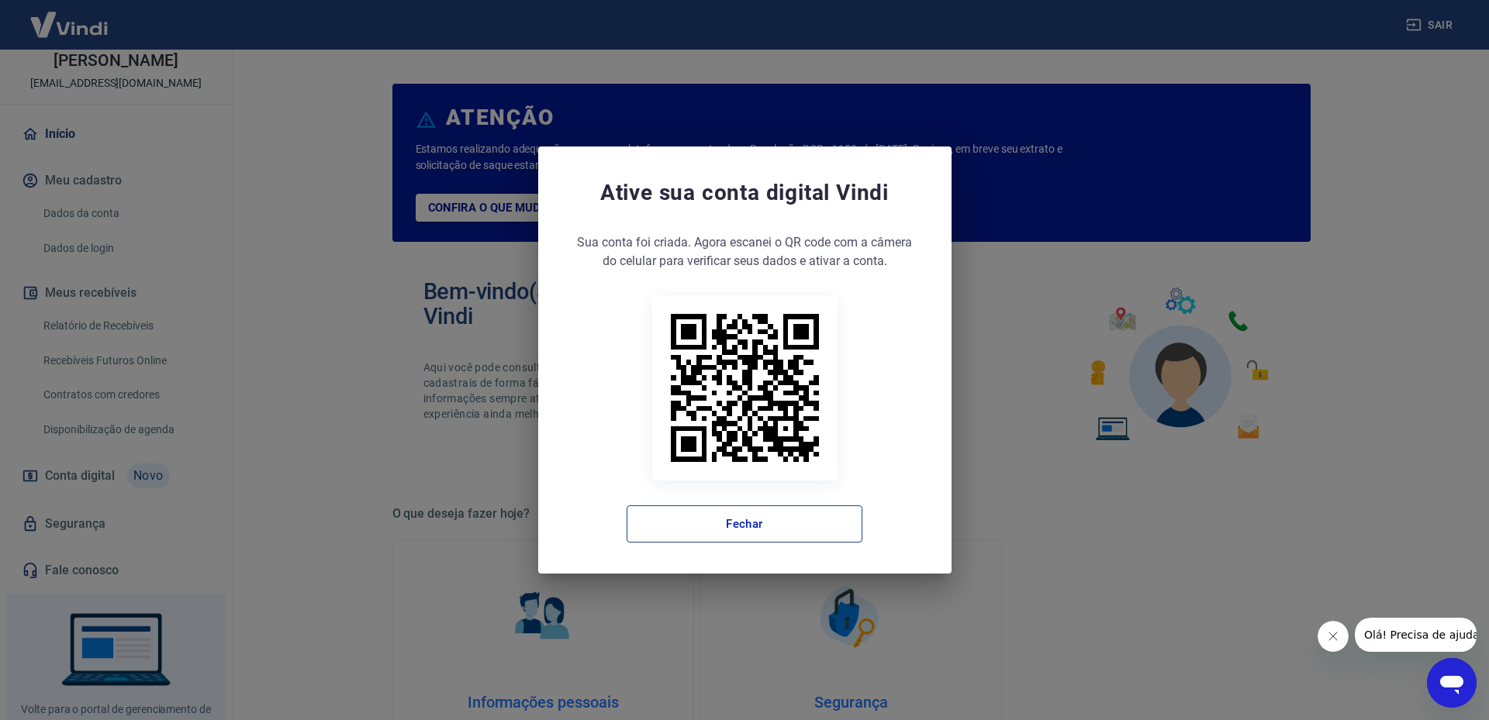
click at [830, 520] on button "Fechar" at bounding box center [745, 524] width 236 height 37
